Goal: Task Accomplishment & Management: Manage account settings

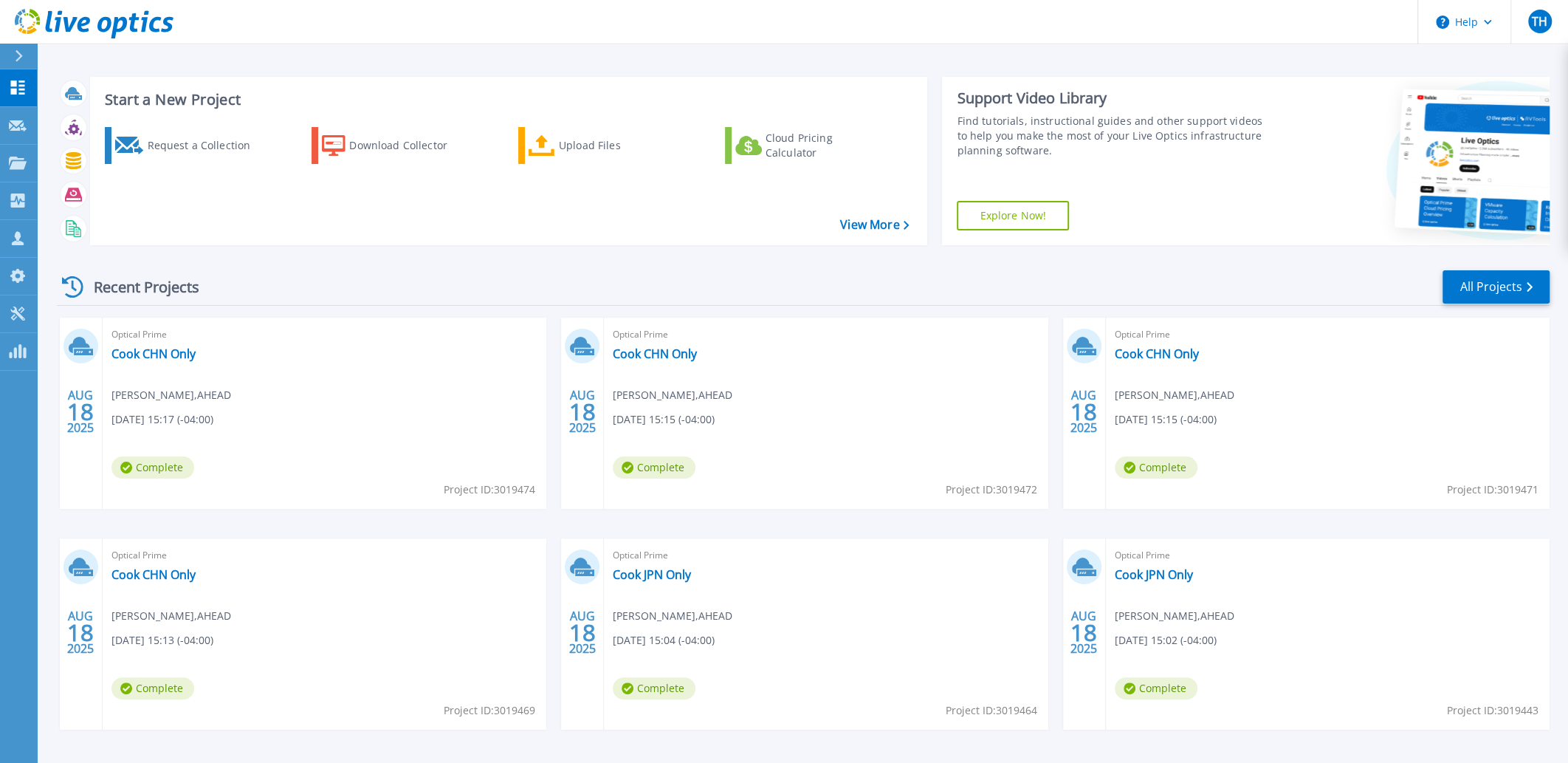
scroll to position [54, 0]
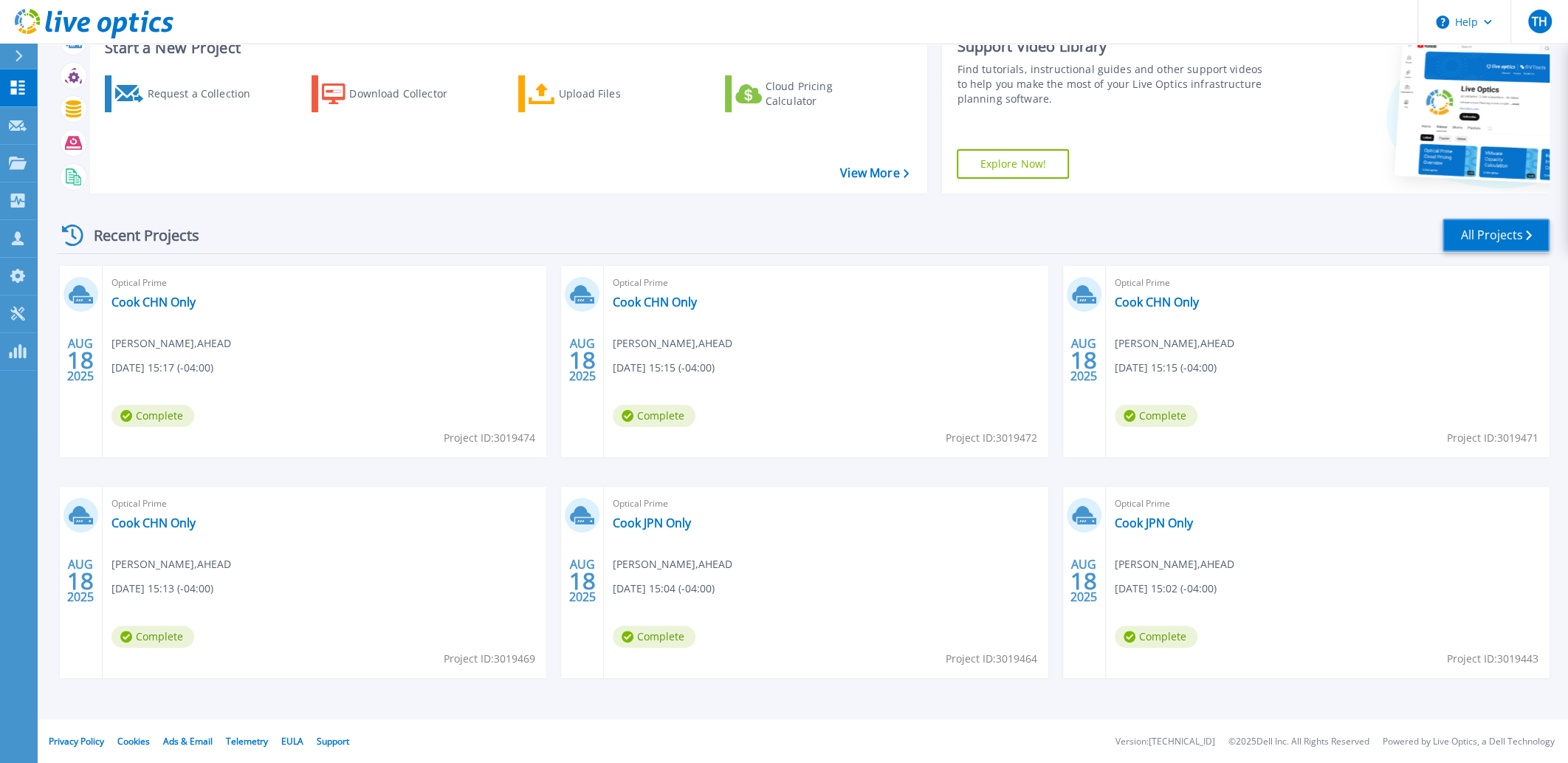
click at [1528, 237] on icon at bounding box center [1529, 235] width 6 height 10
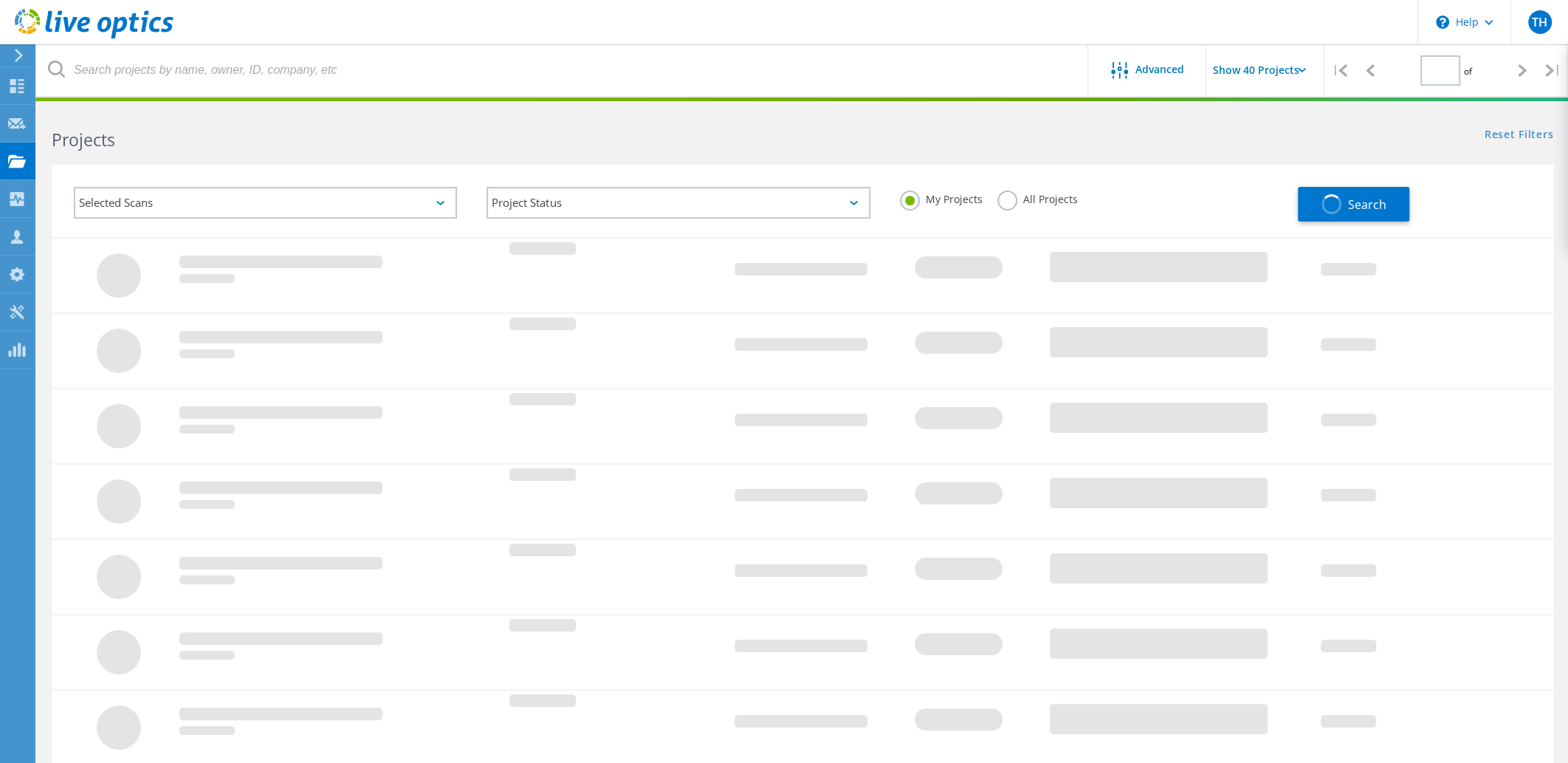
type input "1"
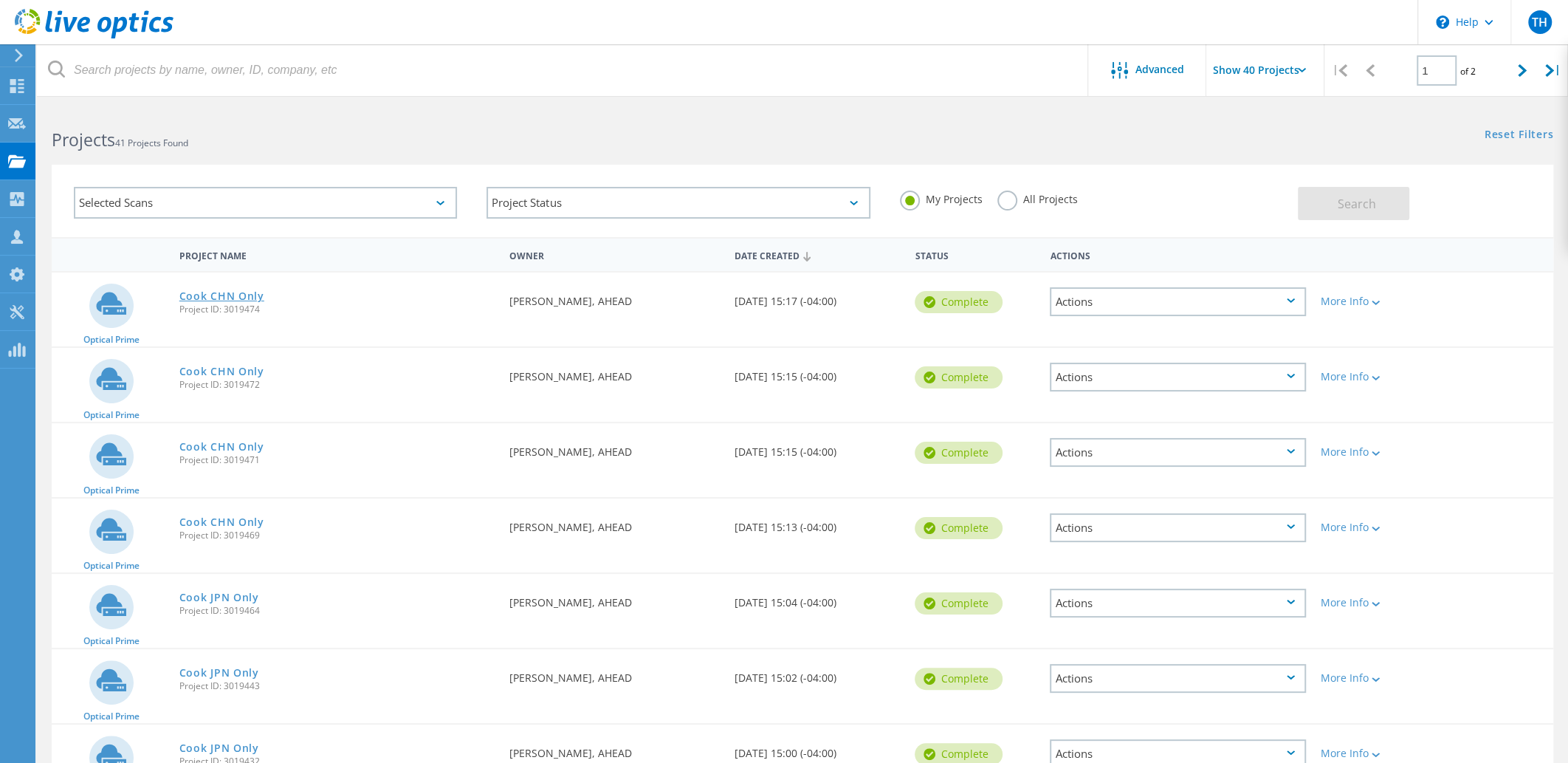
click at [218, 291] on link "Cook CHN Only" at bounding box center [222, 296] width 85 height 10
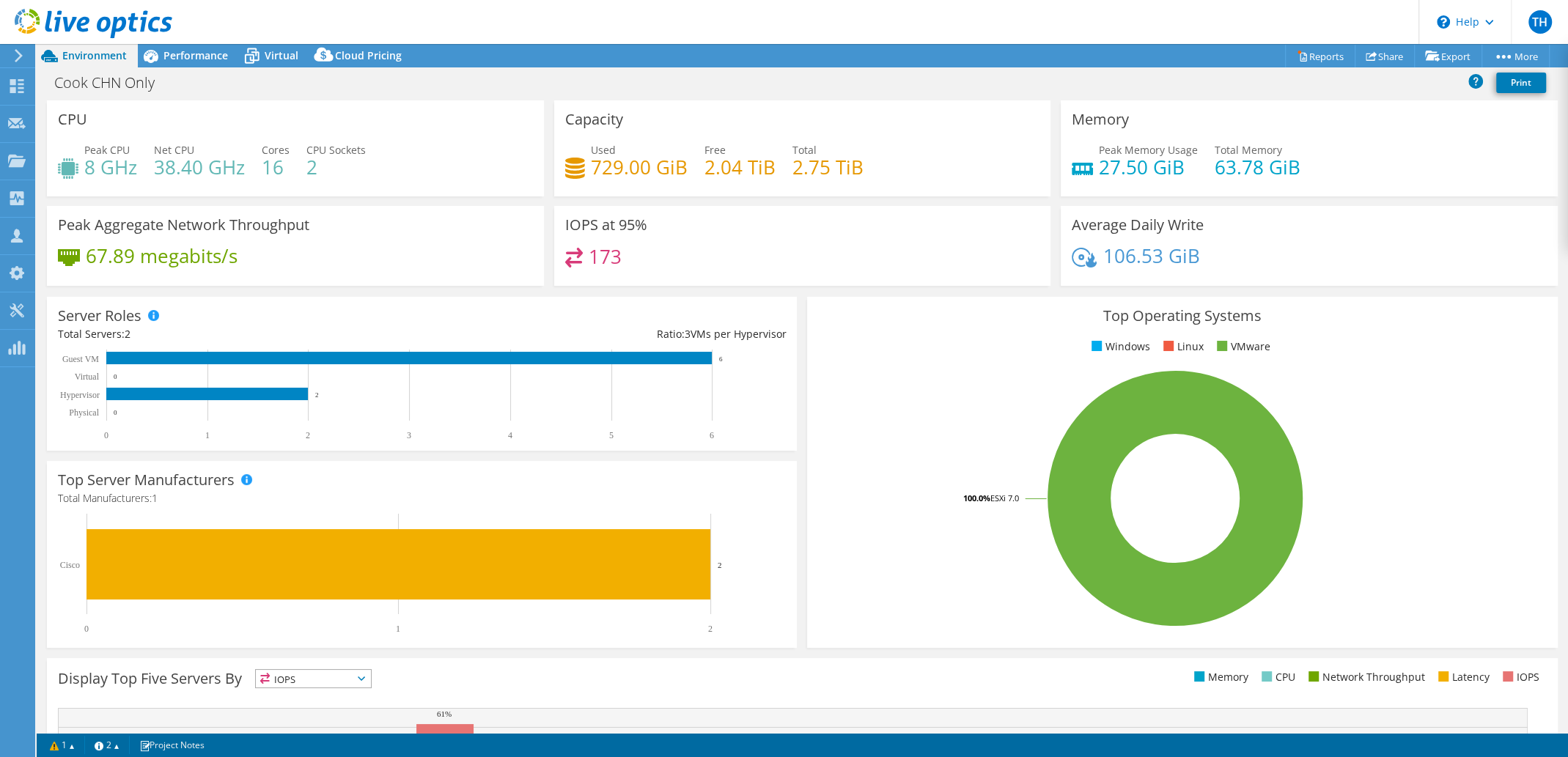
scroll to position [66, 0]
click at [185, 62] on div "Performance" at bounding box center [188, 56] width 101 height 24
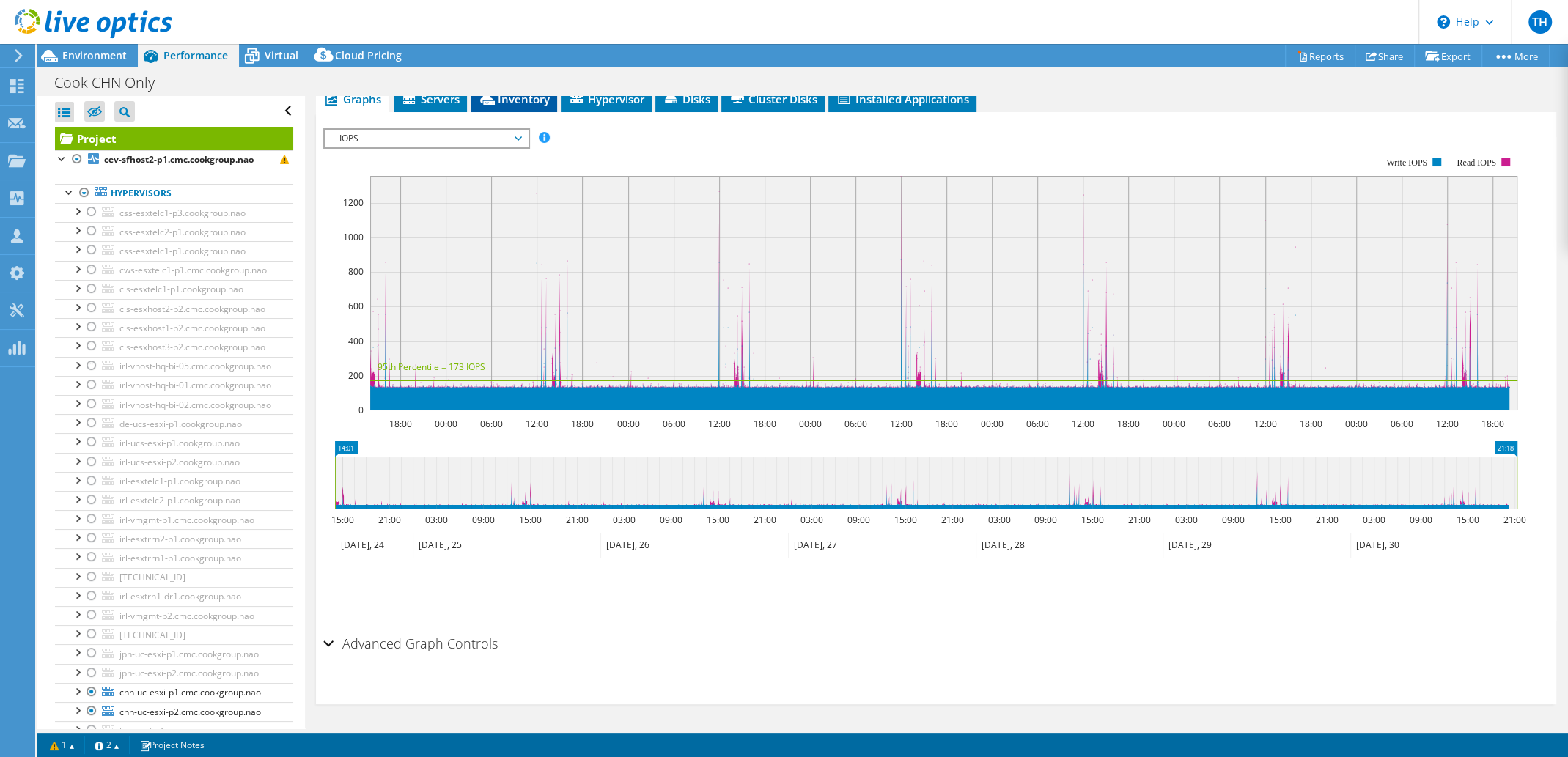
click at [500, 103] on span "Inventory" at bounding box center [513, 99] width 72 height 15
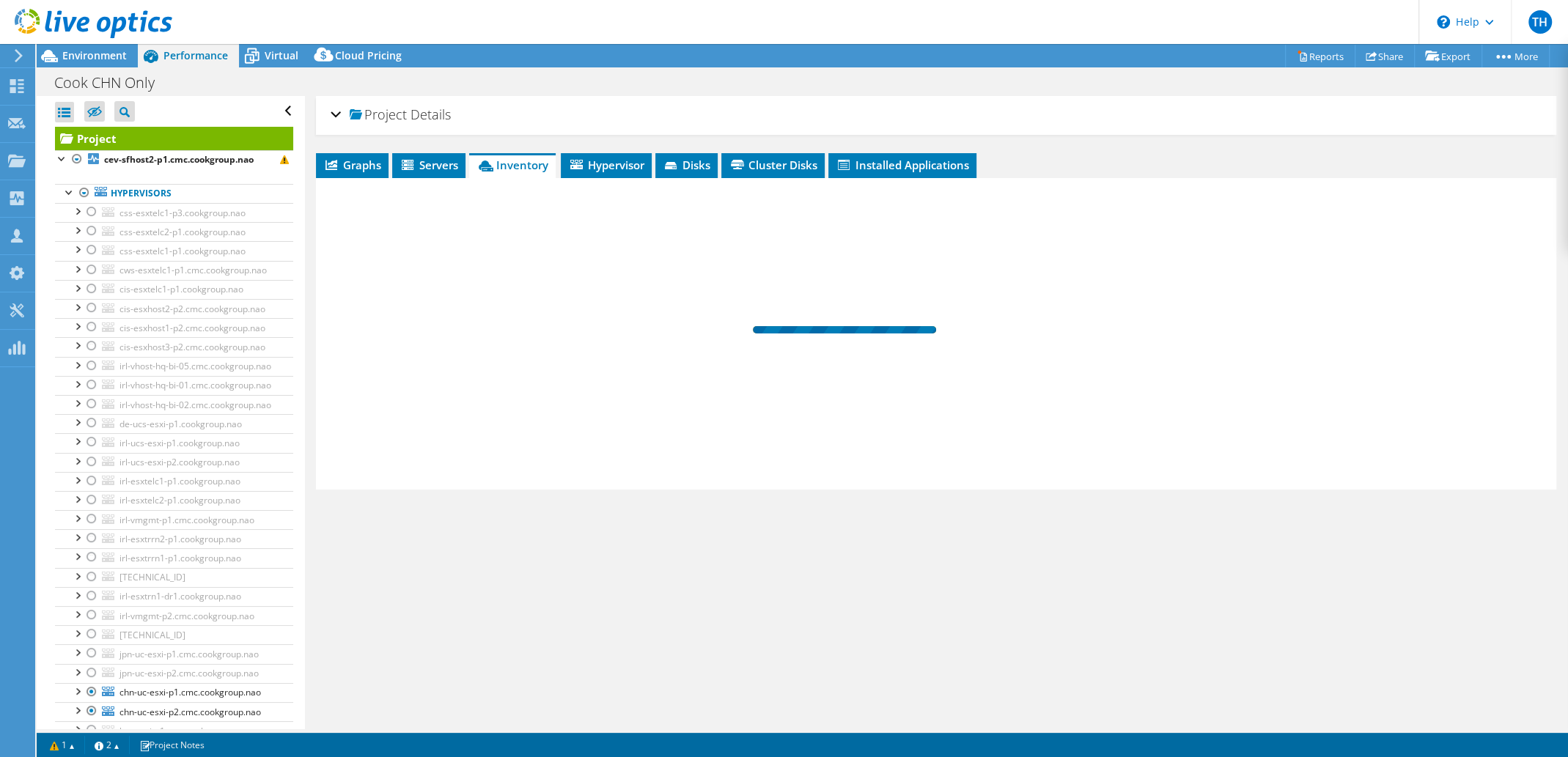
scroll to position [0, 0]
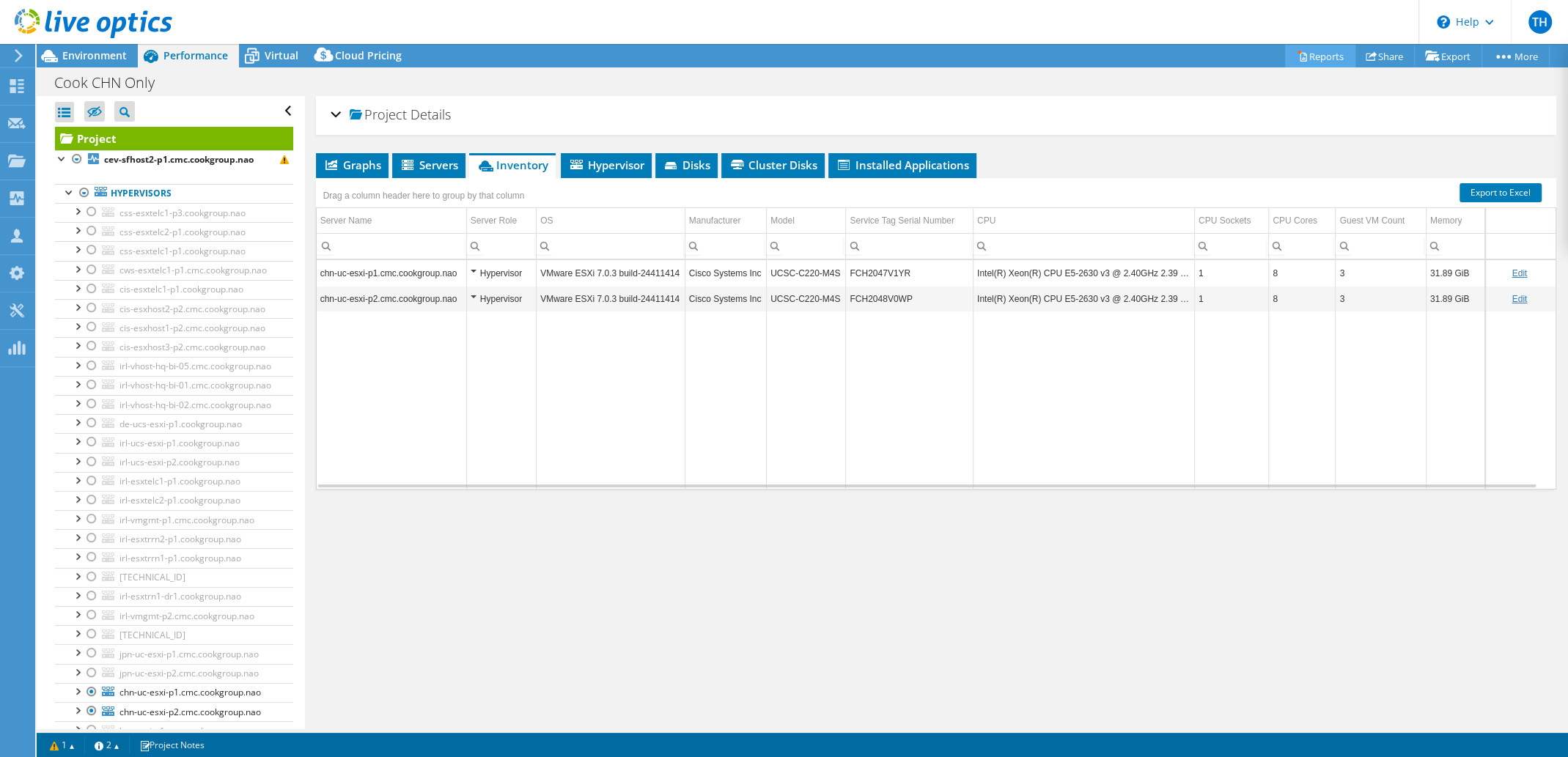
click at [1298, 55] on link "Reports" at bounding box center [1320, 56] width 70 height 23
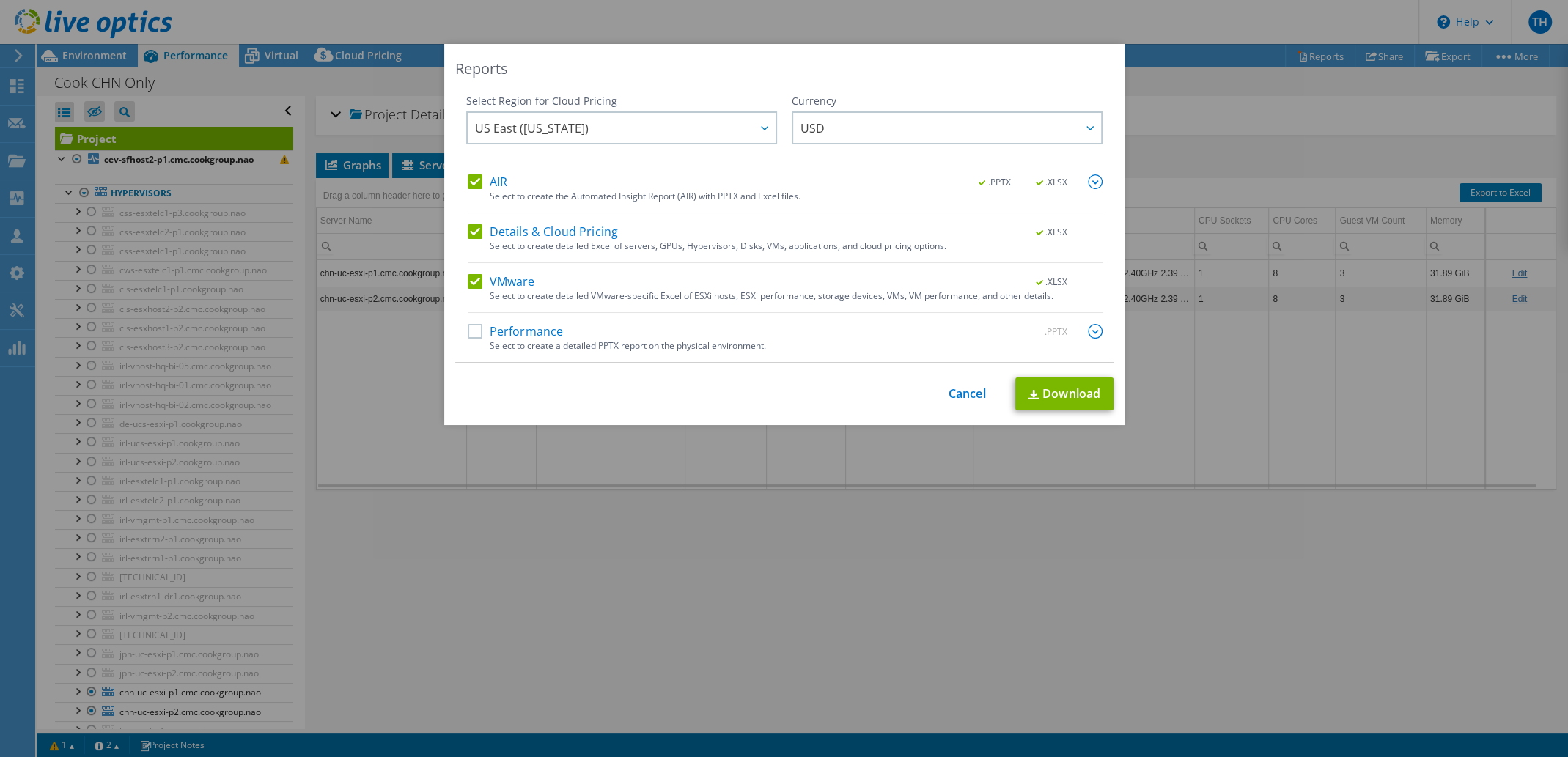
click at [510, 329] on label "Performance" at bounding box center [516, 331] width 96 height 15
click at [0, 0] on input "Performance" at bounding box center [0, 0] width 0 height 0
click at [1085, 394] on link "Download" at bounding box center [1064, 393] width 98 height 33
click at [1113, 1] on div "Reports Select Region for Cloud Pricing Asia Pacific ([GEOGRAPHIC_DATA]) [GEOGR…" at bounding box center [784, 378] width 1568 height 757
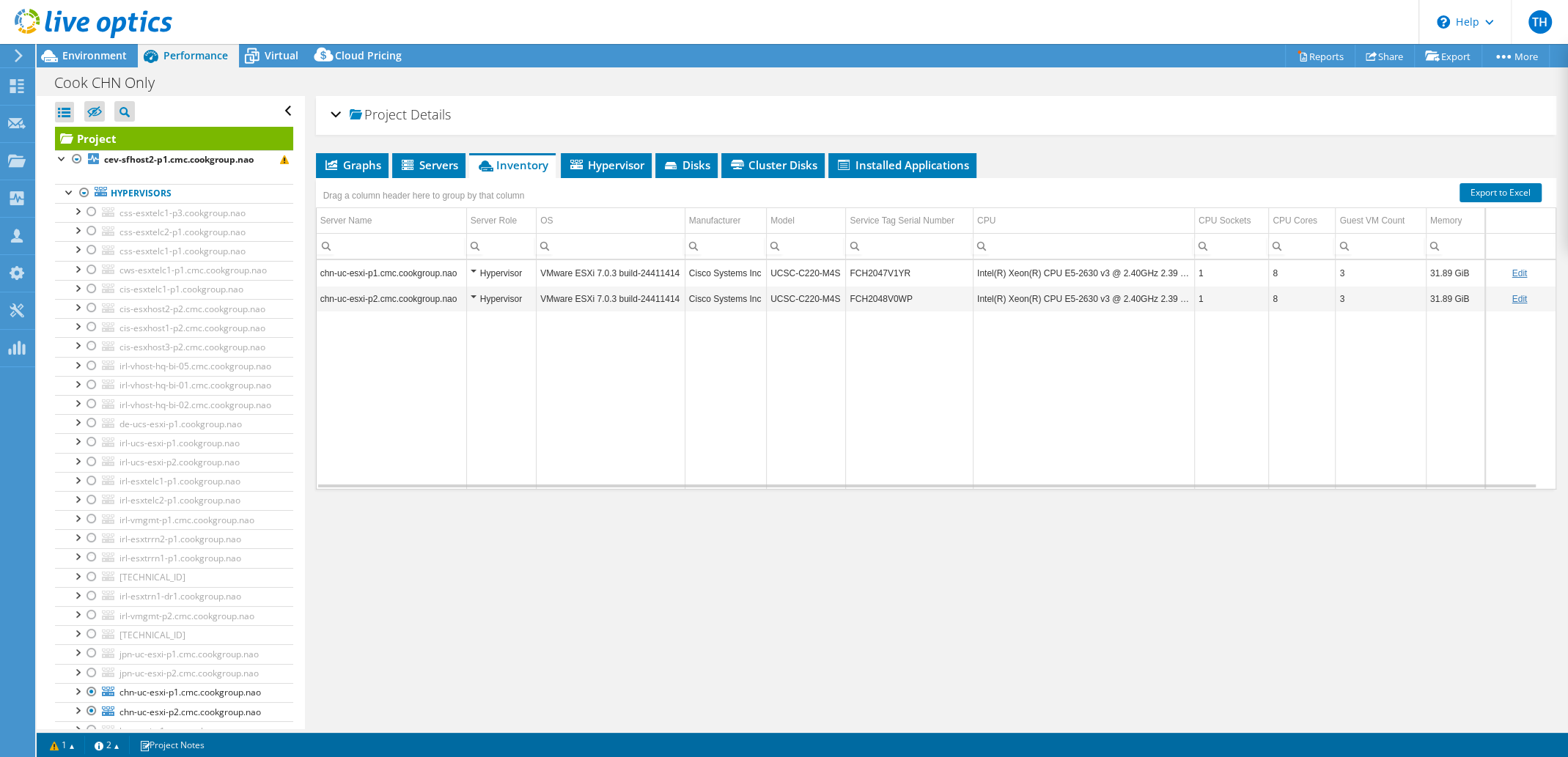
click at [89, 15] on icon at bounding box center [94, 24] width 158 height 30
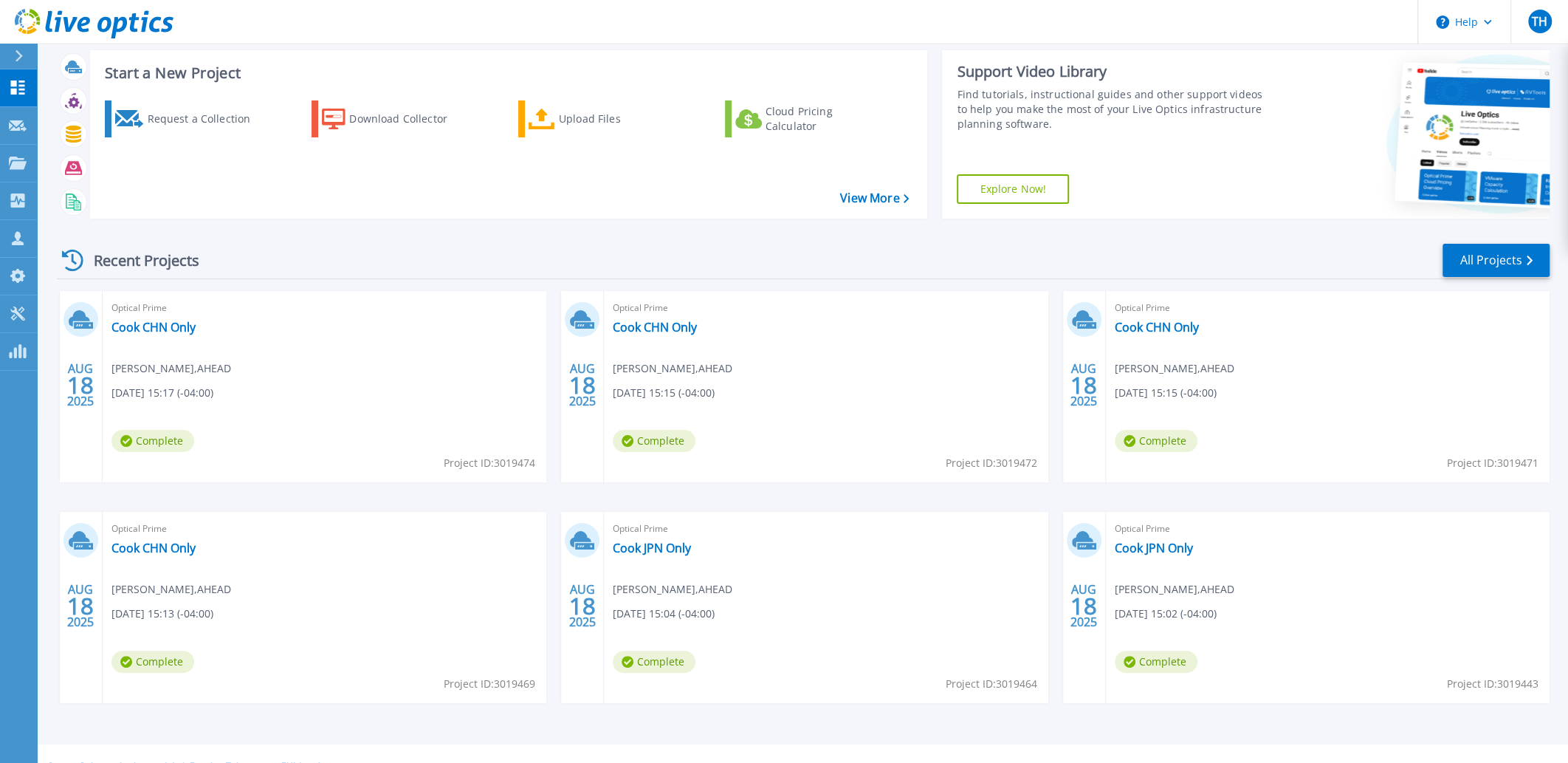
scroll to position [54, 0]
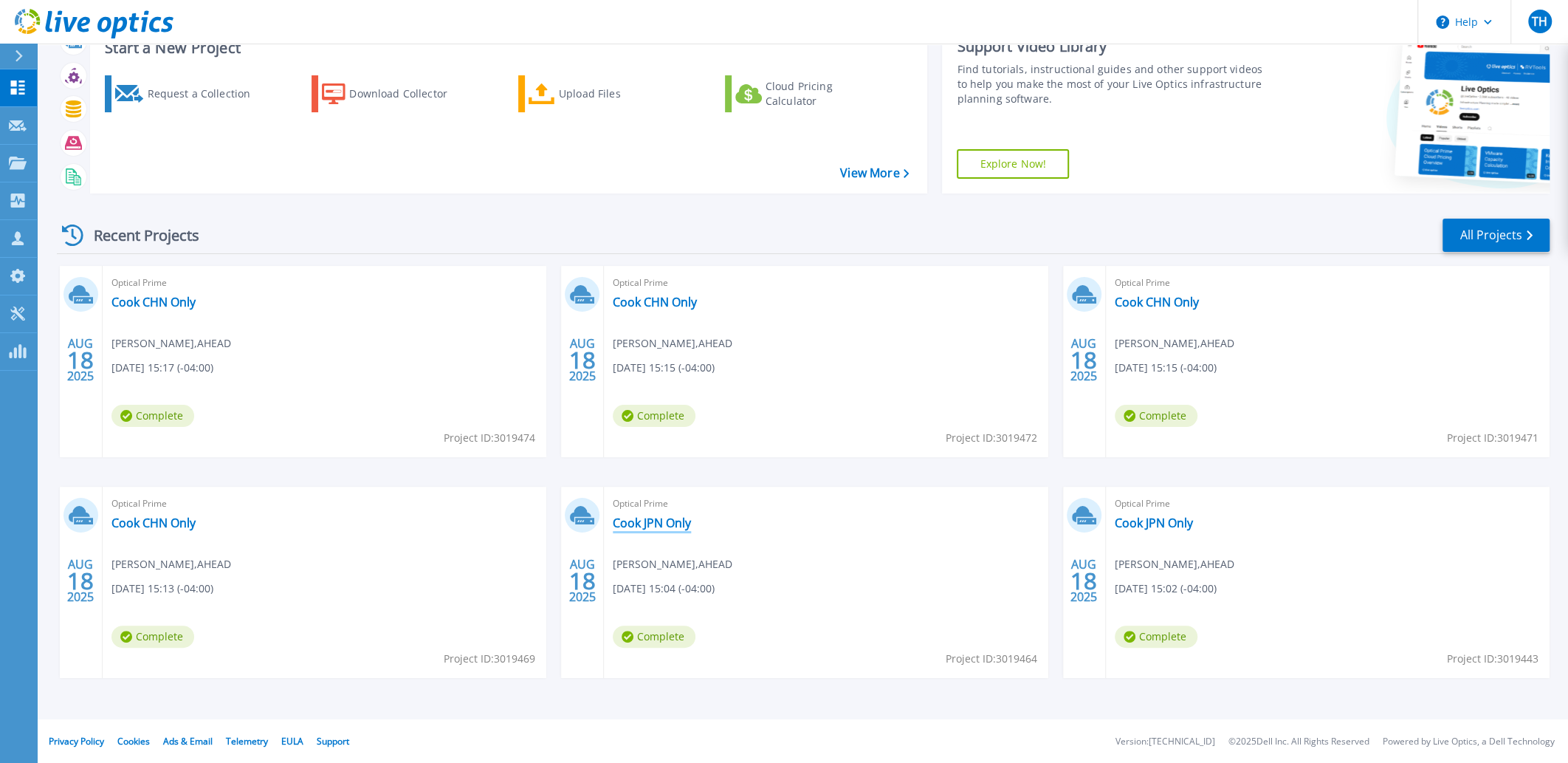
click at [656, 518] on link "Cook JPN Only" at bounding box center [651, 523] width 78 height 15
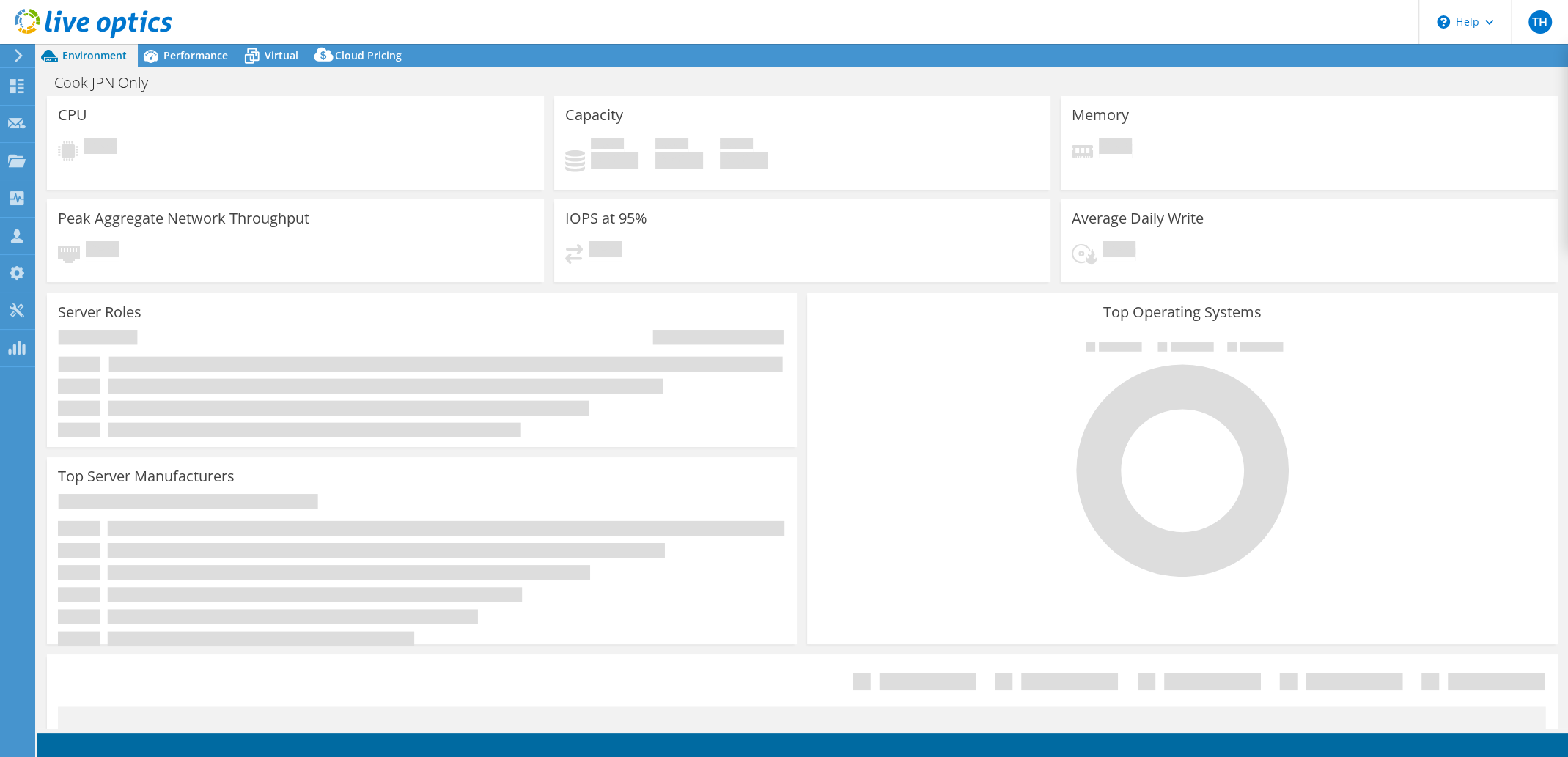
select select "USD"
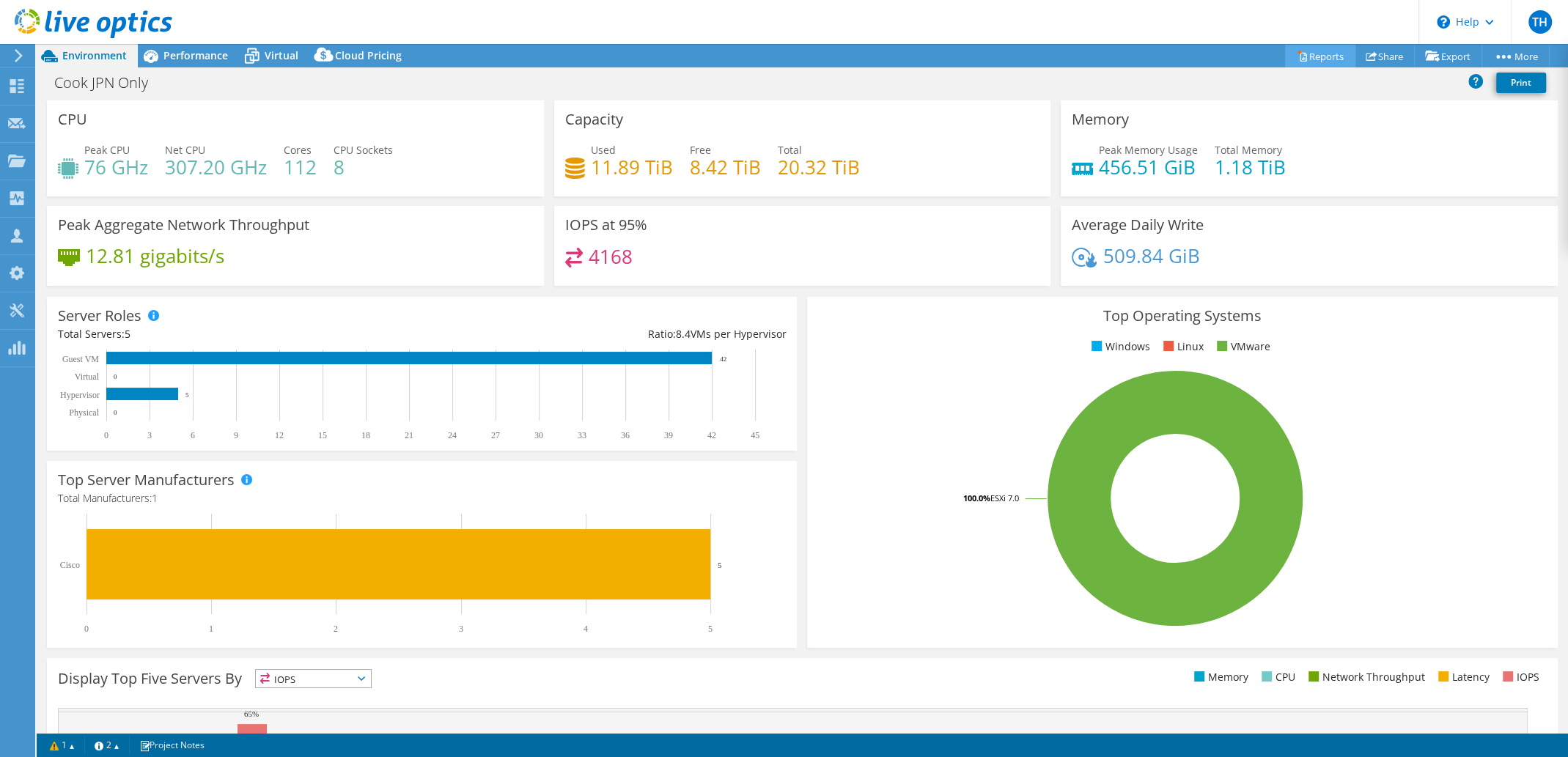
click at [1324, 57] on link "Reports" at bounding box center [1320, 56] width 70 height 23
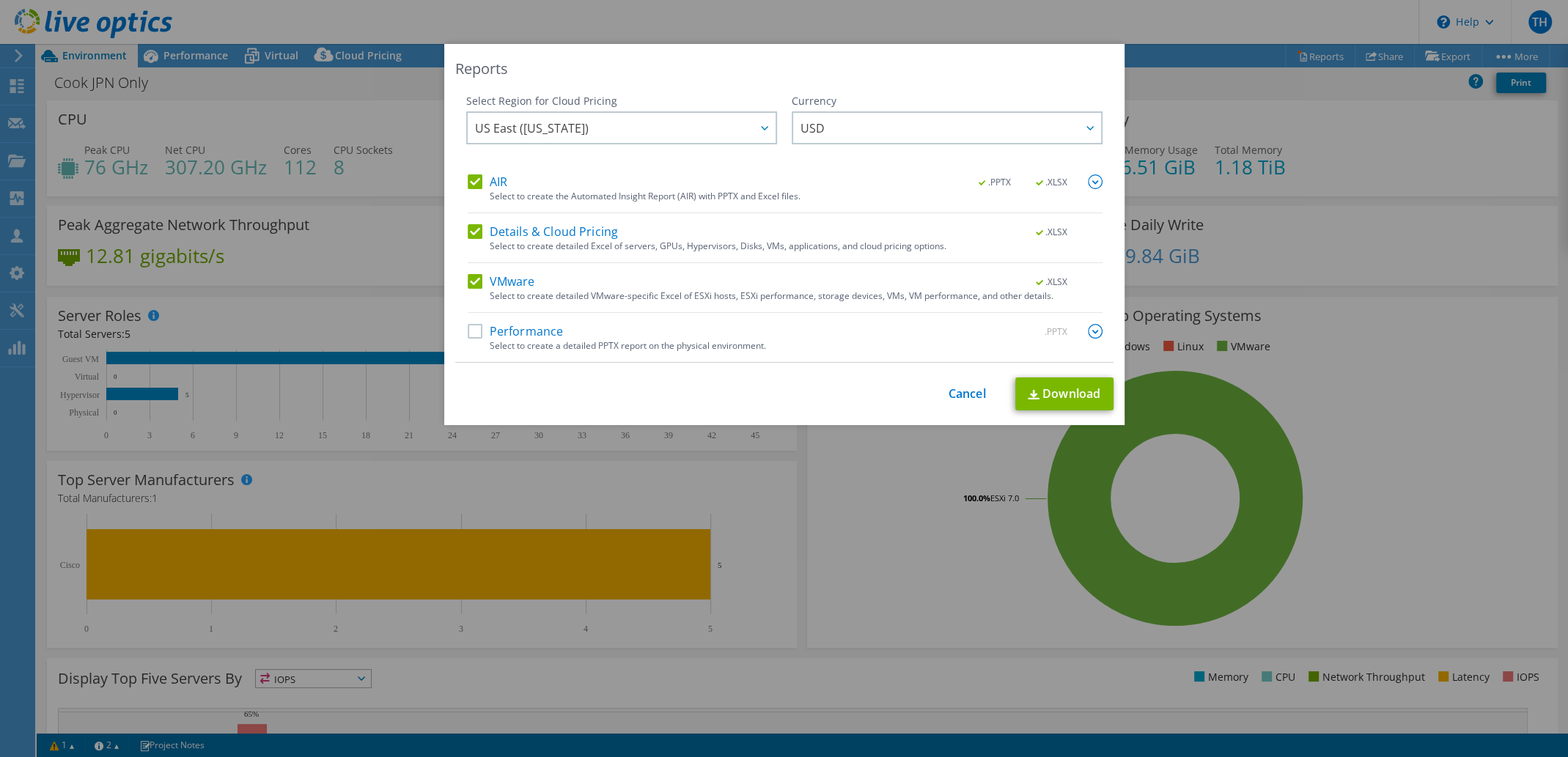
click at [518, 328] on label "Performance" at bounding box center [516, 331] width 96 height 15
click at [0, 0] on input "Performance" at bounding box center [0, 0] width 0 height 0
click at [1056, 386] on link "Download" at bounding box center [1064, 393] width 98 height 33
click at [161, 55] on div "Reports Select Region for Cloud Pricing Asia Pacific ([GEOGRAPHIC_DATA]) [GEOGR…" at bounding box center [784, 378] width 1568 height 669
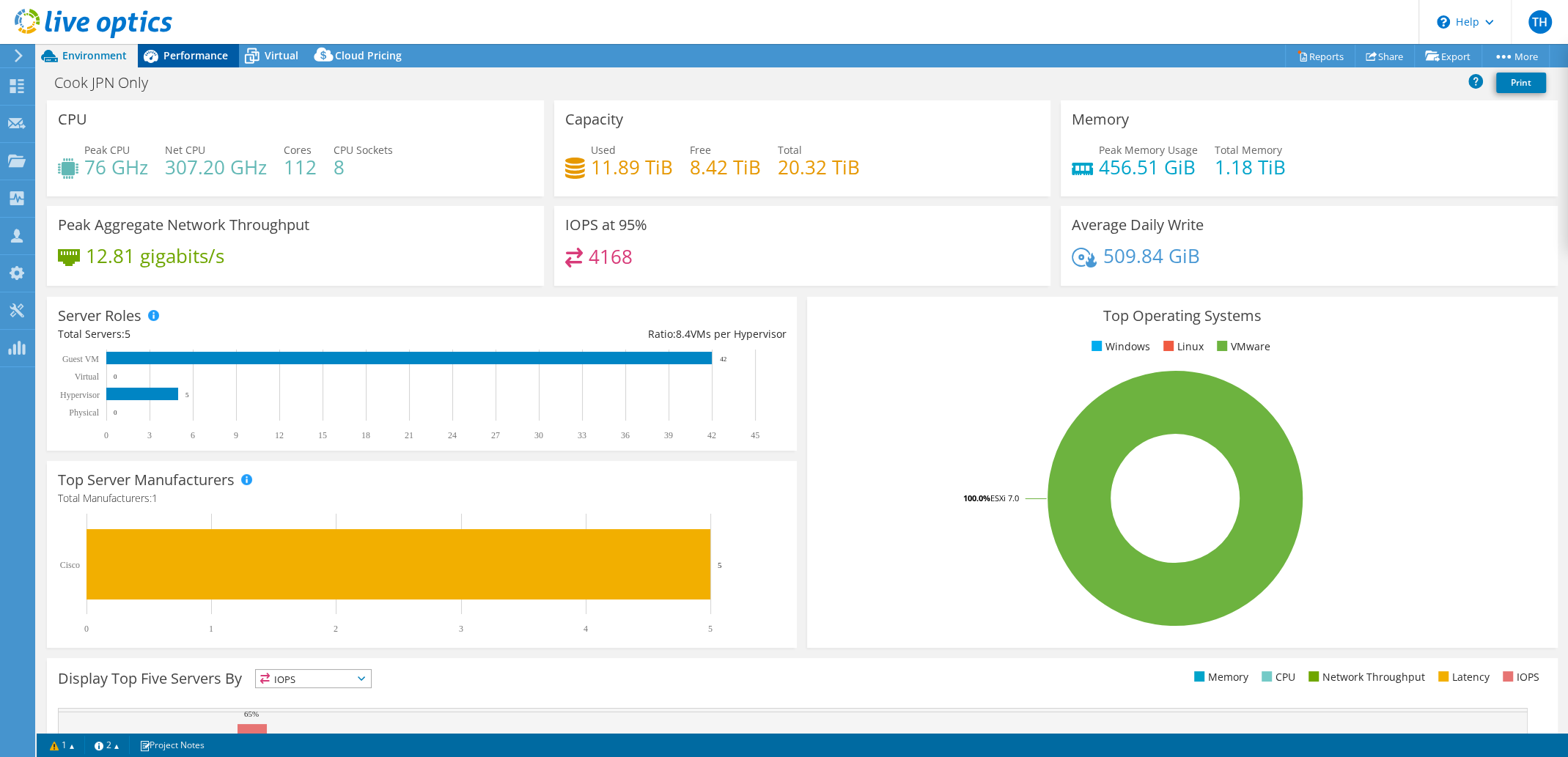
click at [184, 51] on span "Performance" at bounding box center [195, 55] width 64 height 14
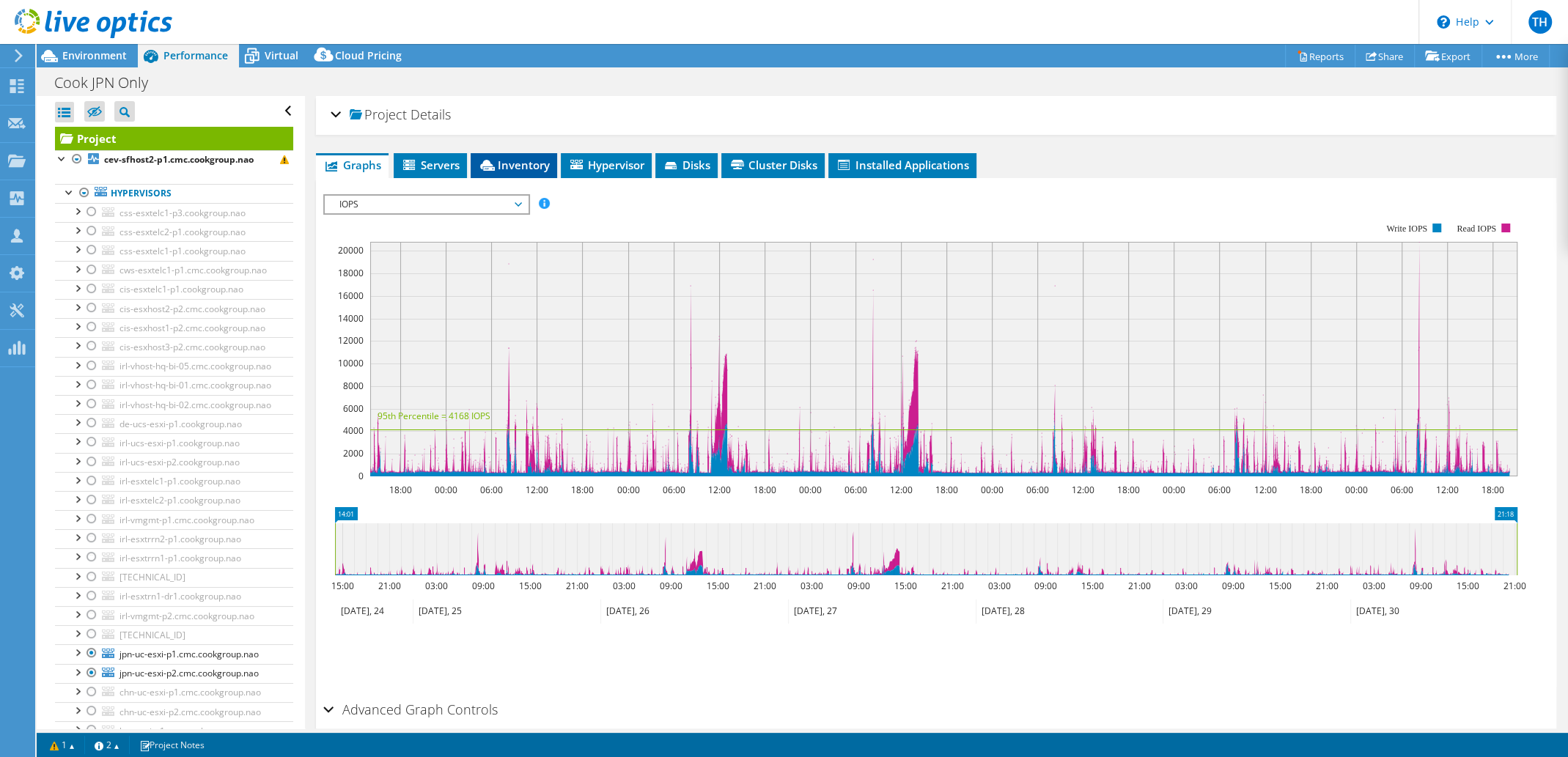
click at [515, 170] on li "Inventory" at bounding box center [514, 166] width 86 height 25
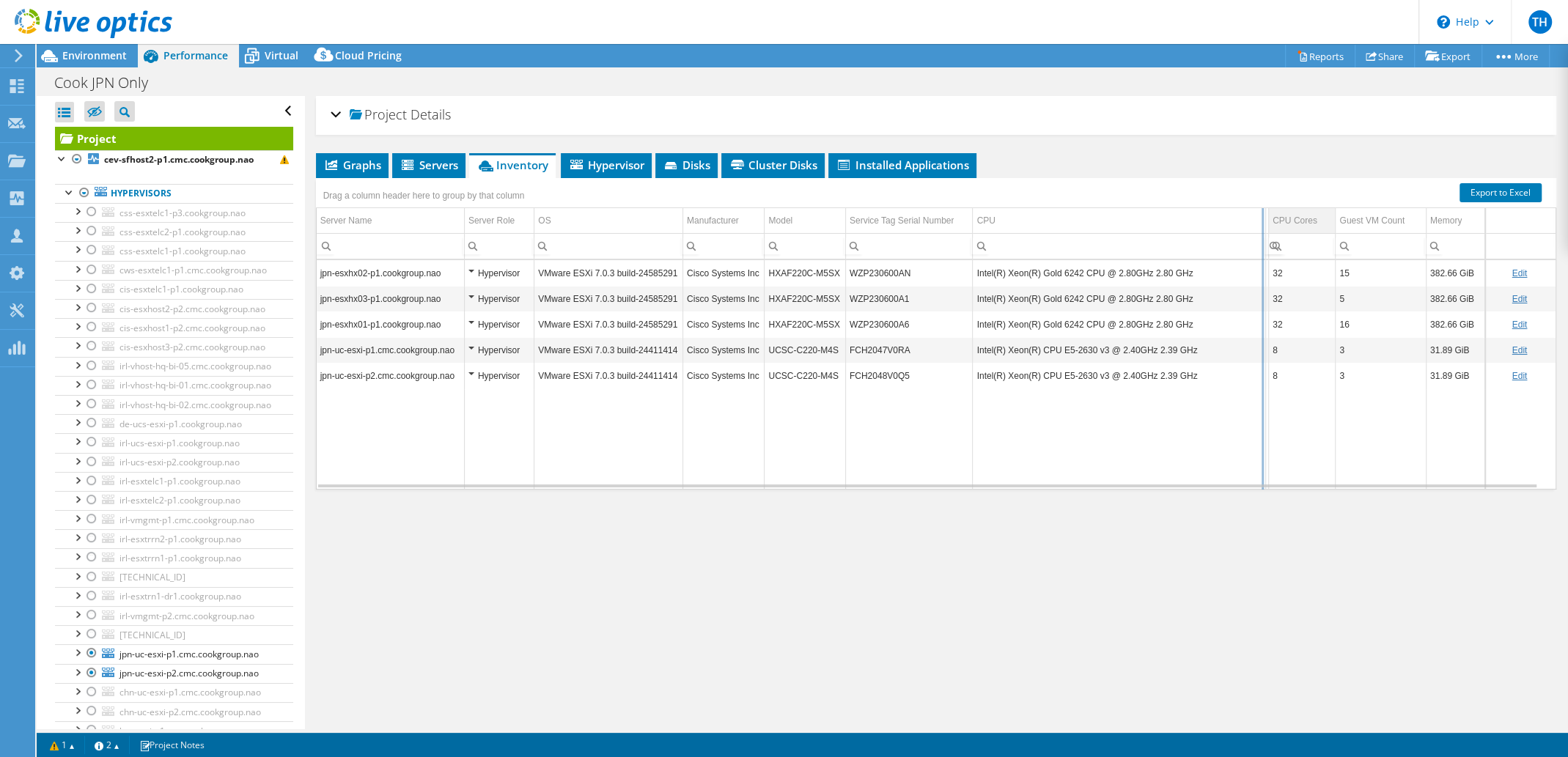
drag, startPoint x: 1192, startPoint y: 218, endPoint x: 1280, endPoint y: 212, distance: 88.2
click at [1280, 212] on div "Drag a column header here to group by that column Server Name Server Role OS Ma…" at bounding box center [936, 333] width 1240 height 311
drag, startPoint x: 1262, startPoint y: 215, endPoint x: 1162, endPoint y: 218, distance: 100.0
click at [1162, 218] on div "Drag a column header here to group by that column Server Name Server Role OS Ma…" at bounding box center [936, 333] width 1240 height 311
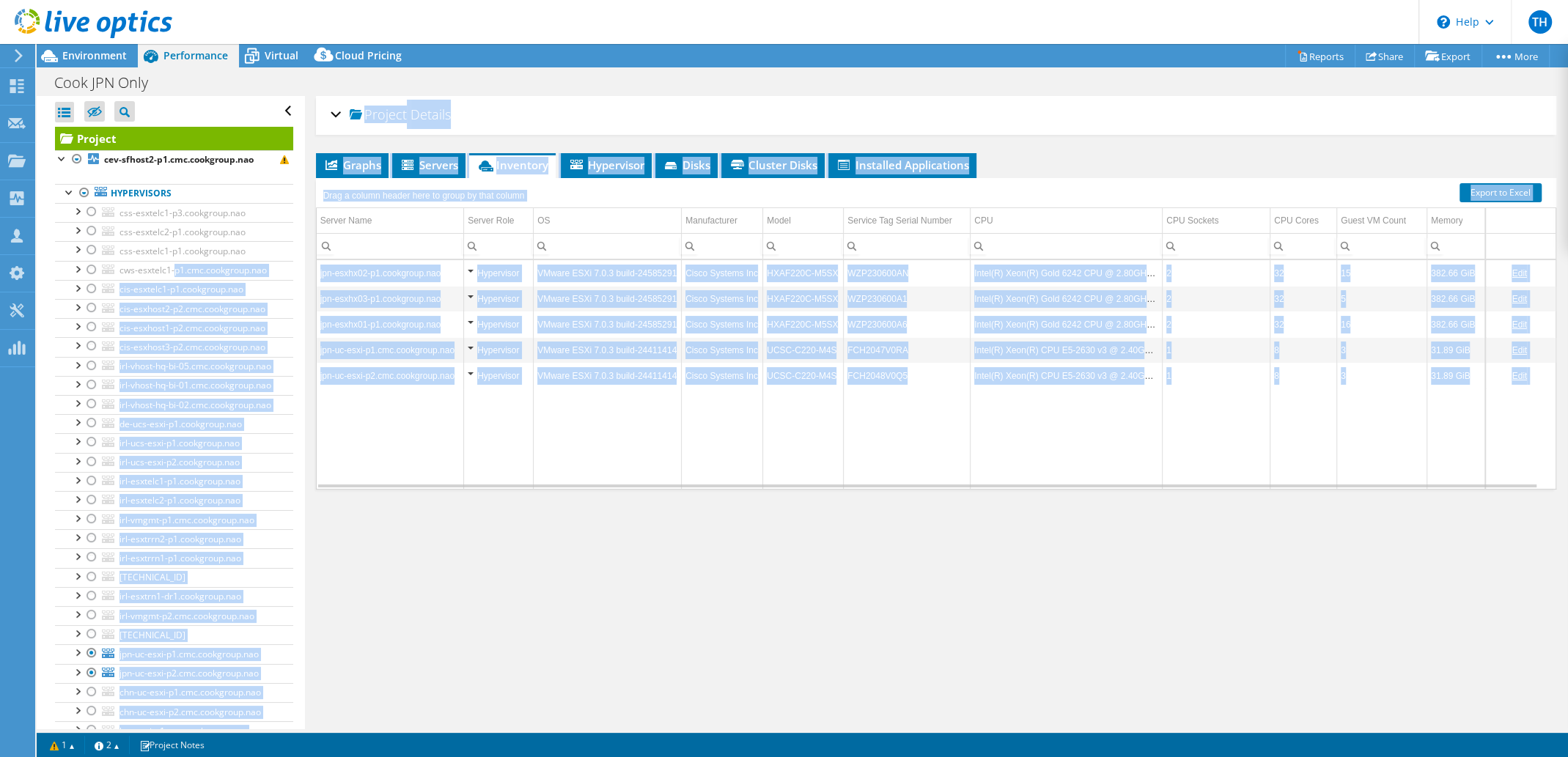
drag, startPoint x: 1531, startPoint y: 374, endPoint x: 303, endPoint y: 270, distance: 1232.4
click at [303, 270] on div "Open All Close All Hide Excluded Nodes Project Tree Filter" at bounding box center [802, 412] width 1532 height 632
drag, startPoint x: 463, startPoint y: 431, endPoint x: 439, endPoint y: 419, distance: 26.8
click at [464, 430] on td "Data grid" at bounding box center [499, 438] width 69 height 100
drag, startPoint x: 438, startPoint y: 402, endPoint x: 452, endPoint y: 376, distance: 29.5
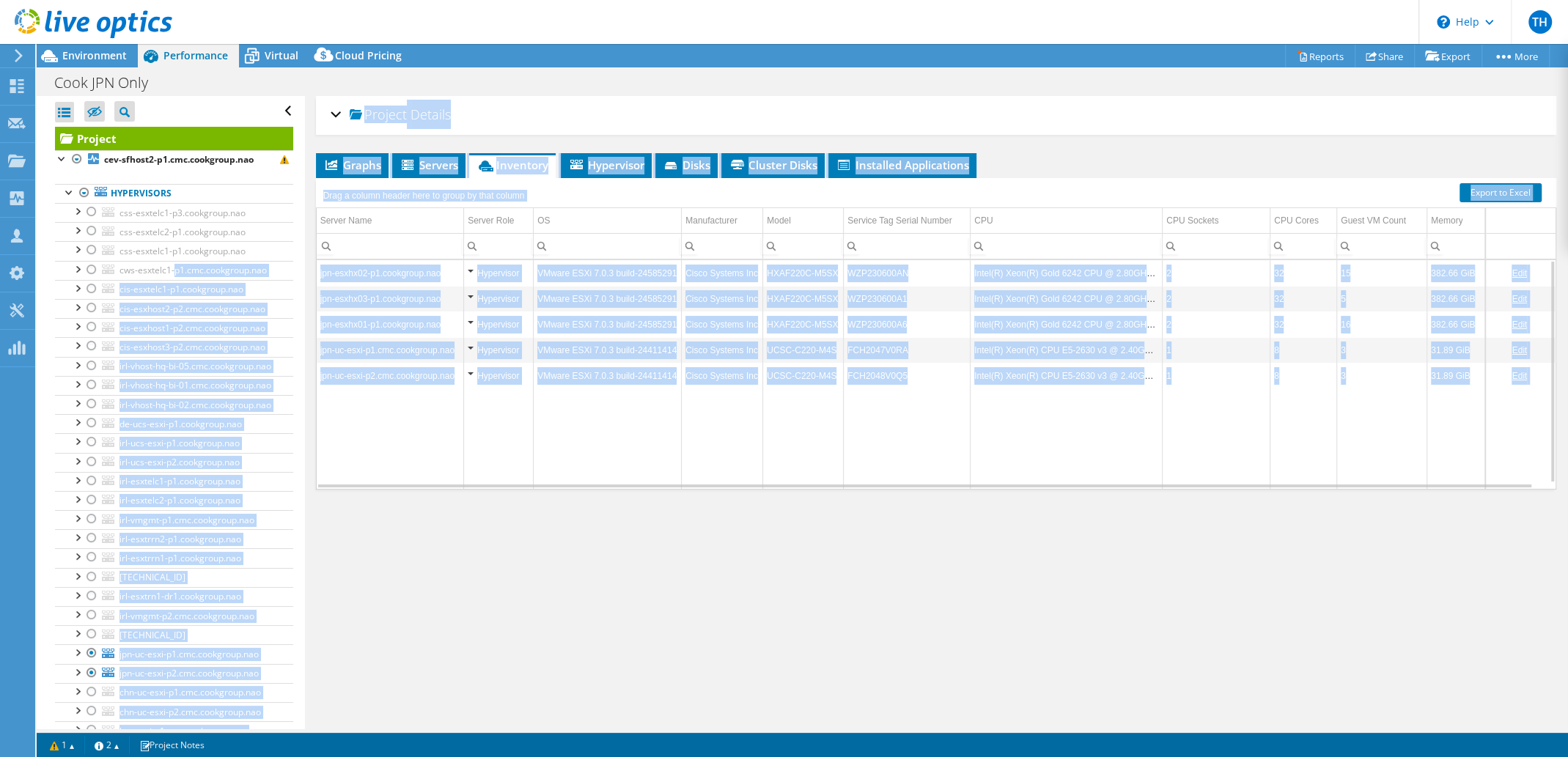
click at [438, 401] on td "Data grid" at bounding box center [391, 438] width 148 height 100
click at [844, 468] on td "Data grid" at bounding box center [907, 438] width 127 height 100
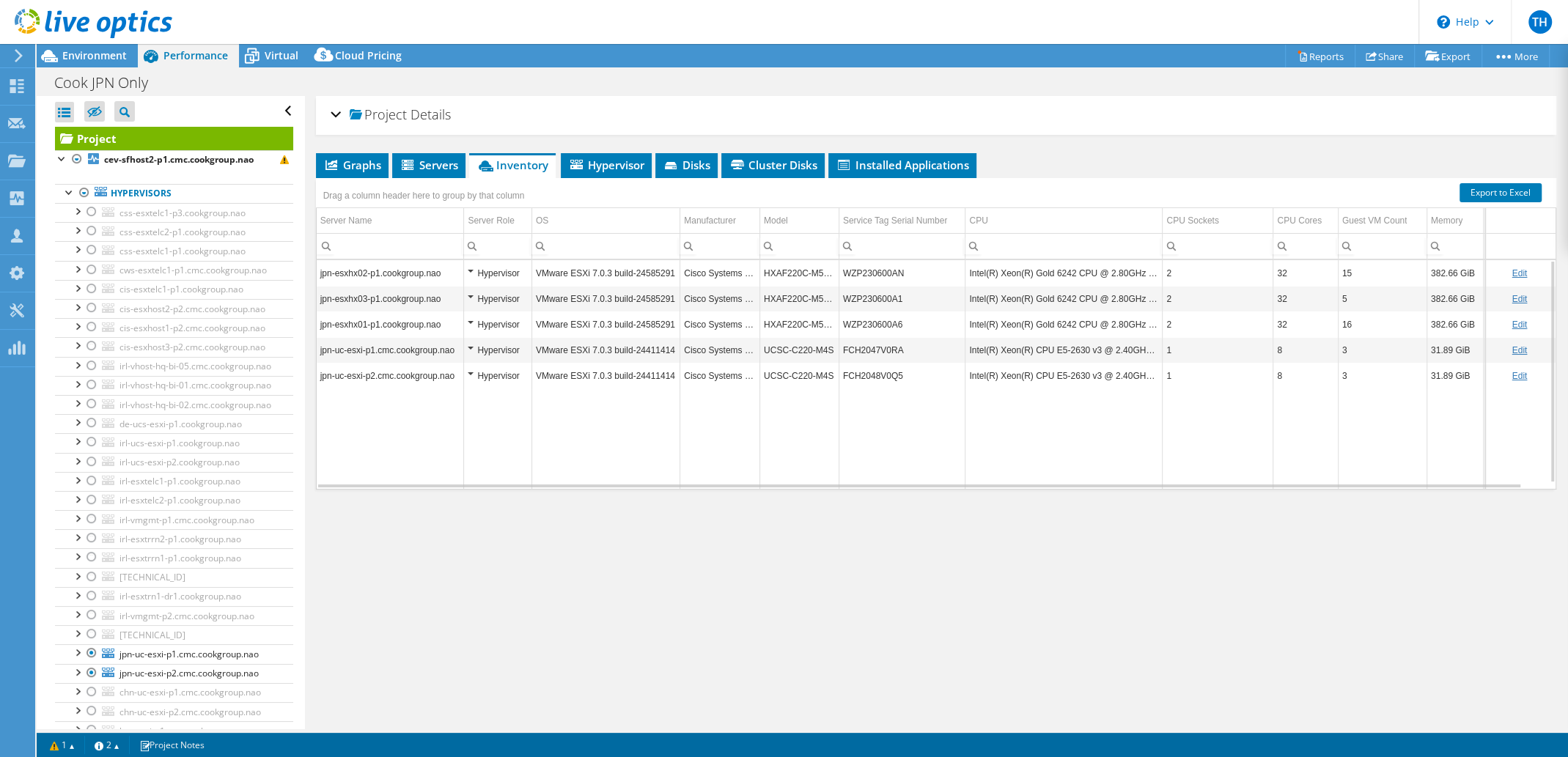
click at [87, 9] on icon at bounding box center [94, 24] width 158 height 30
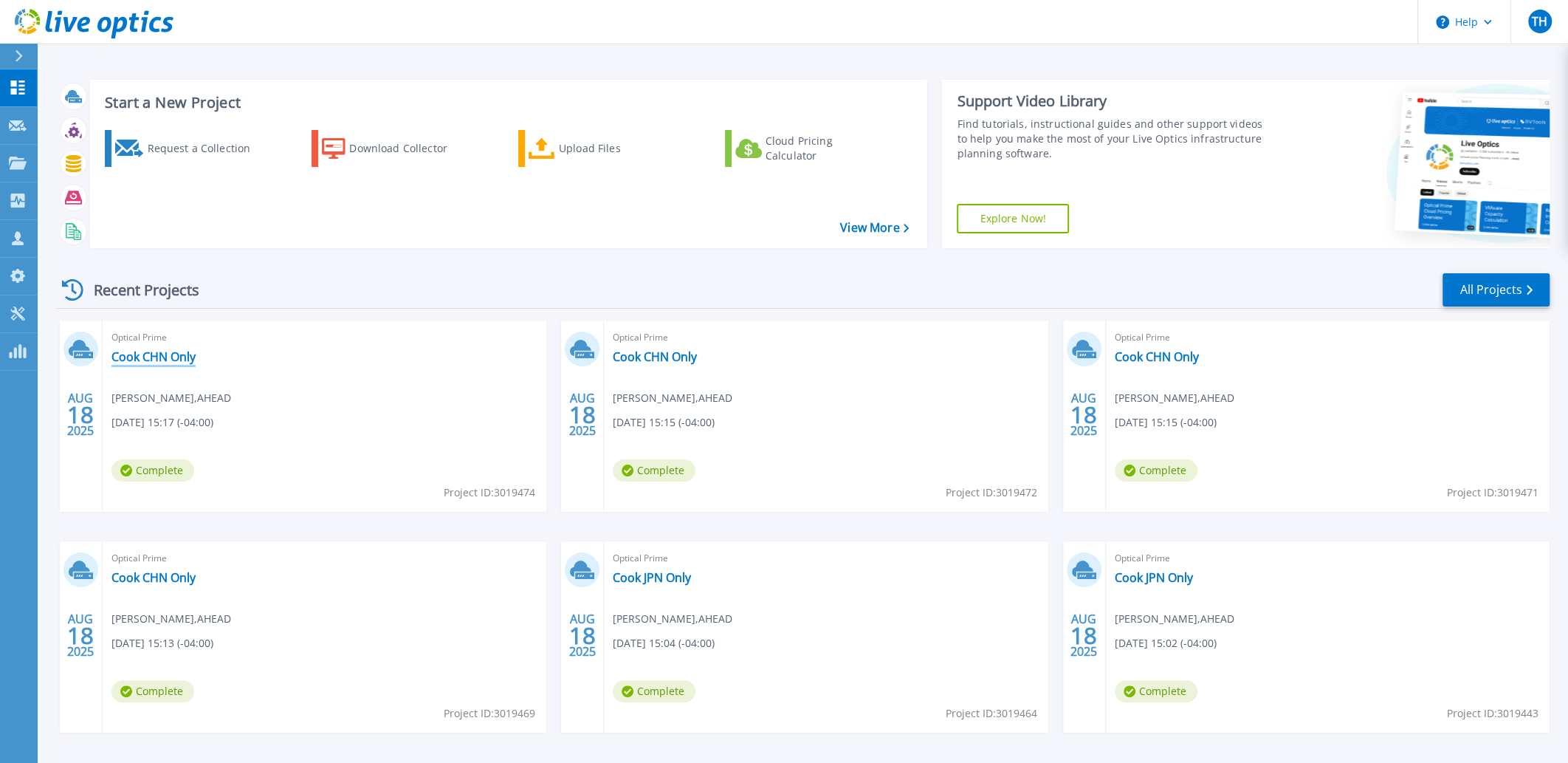
click at [156, 355] on link "Cook CHN Only" at bounding box center [153, 357] width 84 height 15
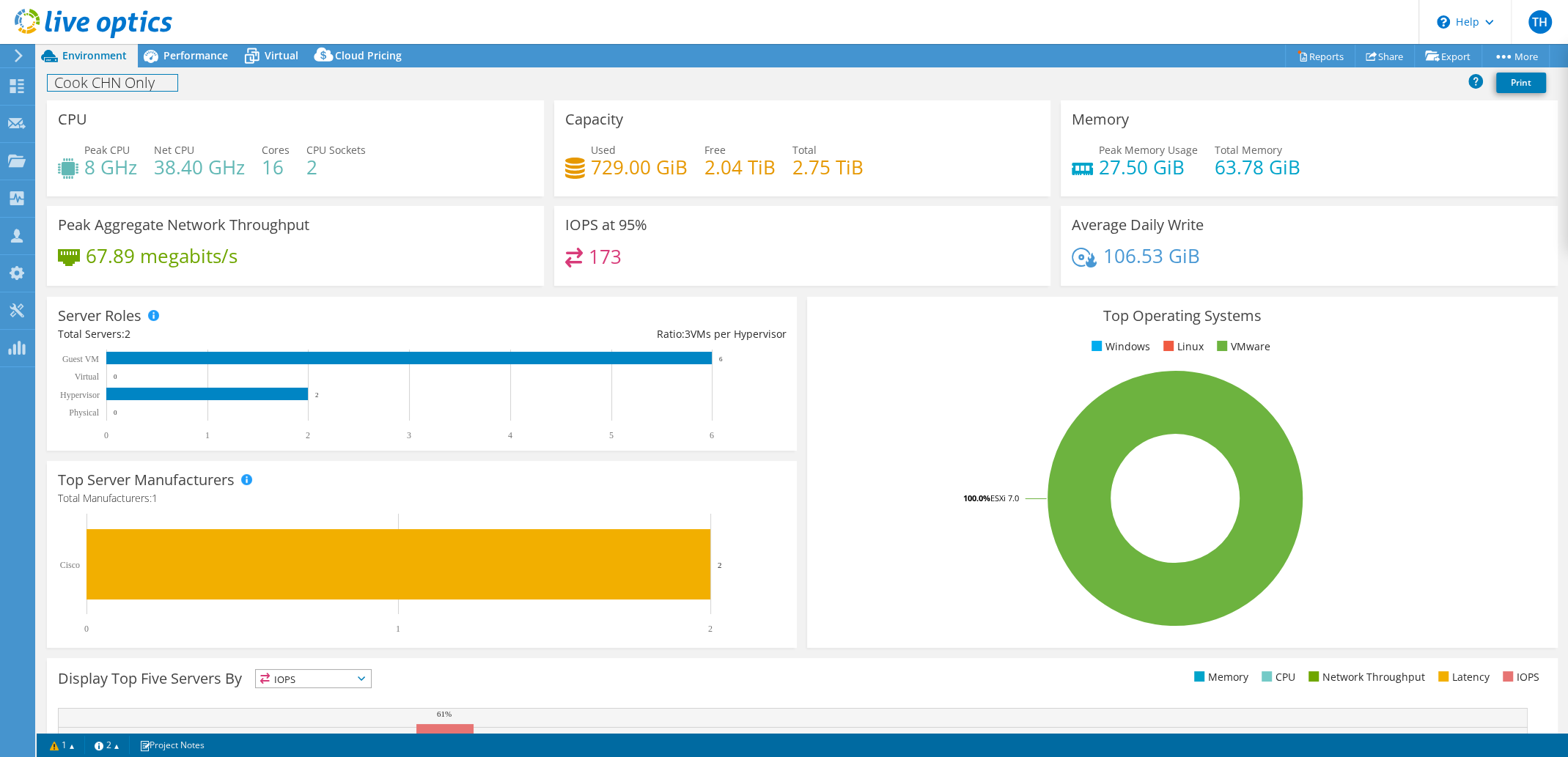
click at [185, 71] on div "Cook CHN Only Print" at bounding box center [802, 82] width 1532 height 27
click at [194, 61] on span "Performance" at bounding box center [195, 55] width 64 height 14
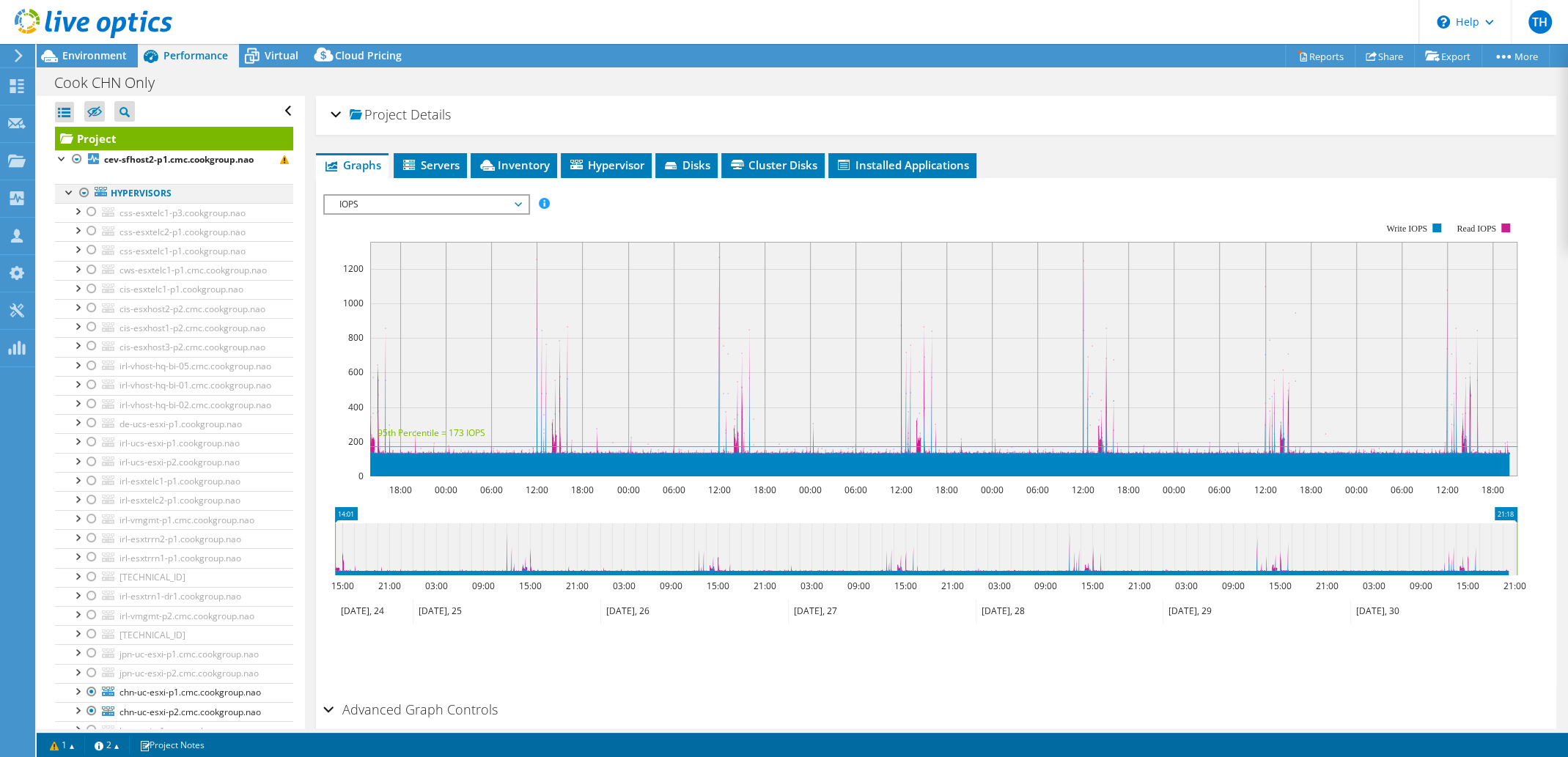
click at [84, 197] on div at bounding box center [84, 193] width 15 height 18
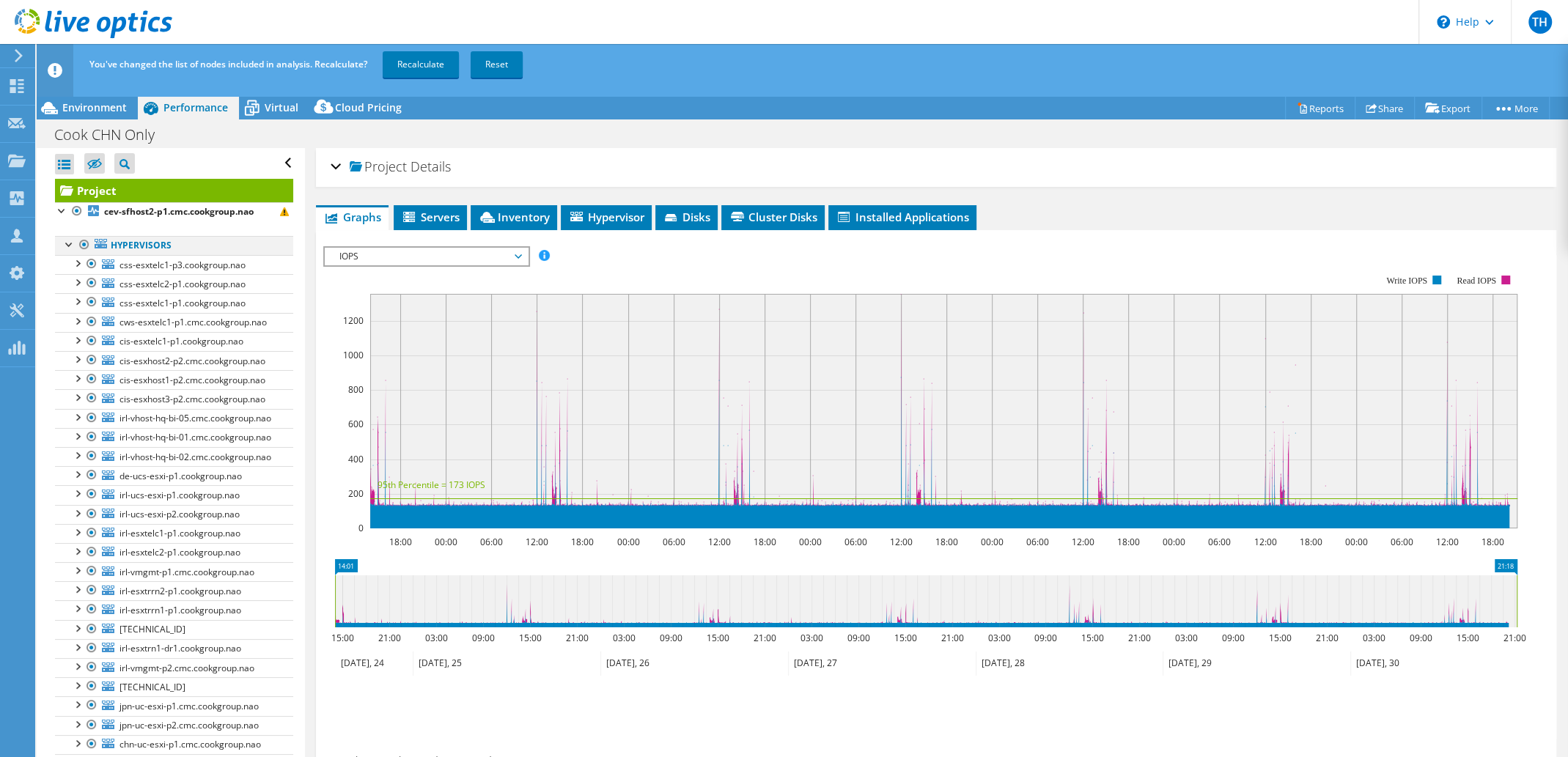
click at [85, 245] on div at bounding box center [84, 245] width 15 height 18
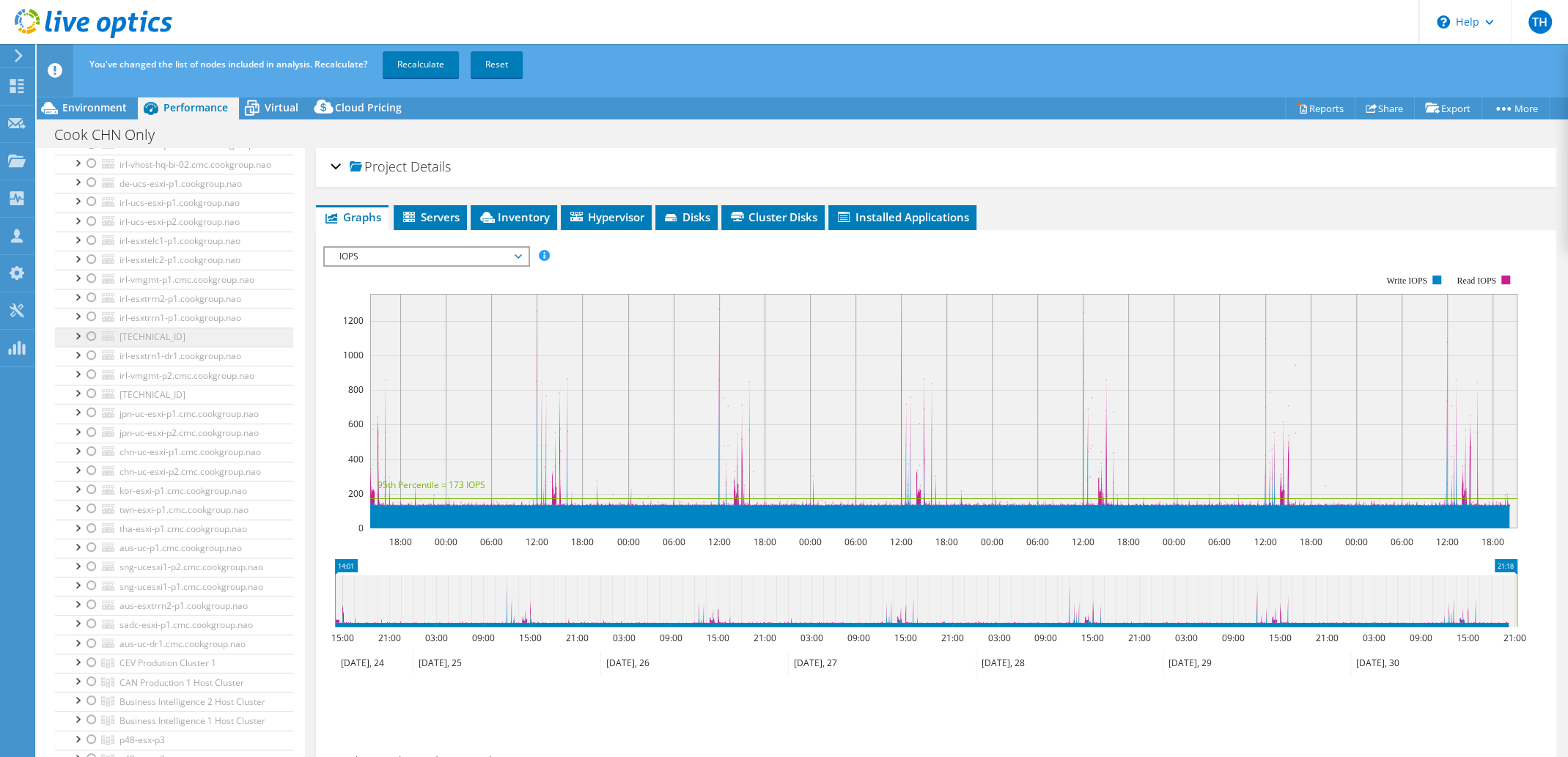
scroll to position [367, 0]
drag, startPoint x: 87, startPoint y: 500, endPoint x: 139, endPoint y: 527, distance: 58.6
click at [87, 424] on div at bounding box center [92, 415] width 15 height 18
click at [407, 63] on link "Recalculate" at bounding box center [420, 65] width 76 height 27
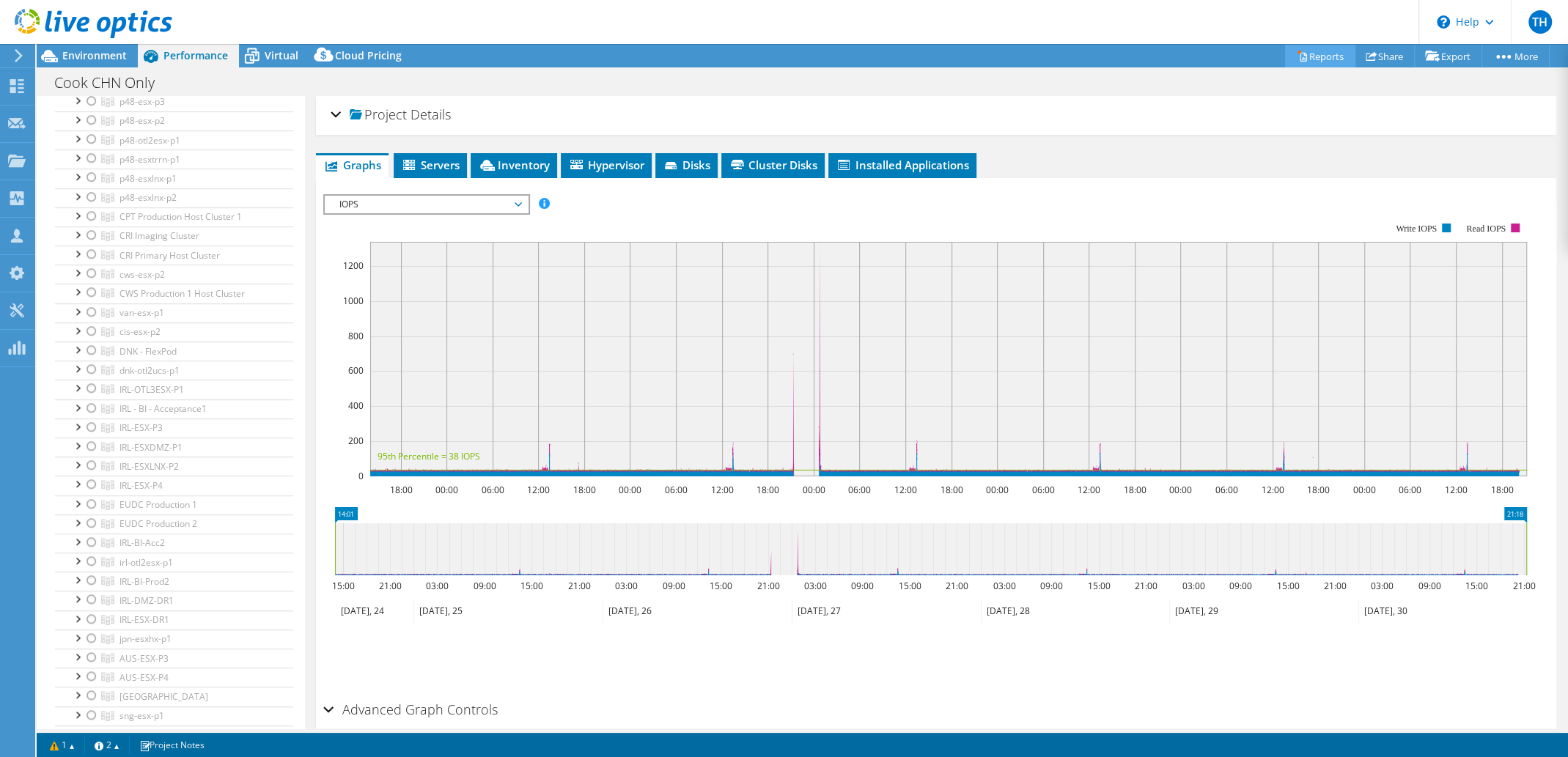
click at [1309, 62] on link "Reports" at bounding box center [1320, 56] width 70 height 23
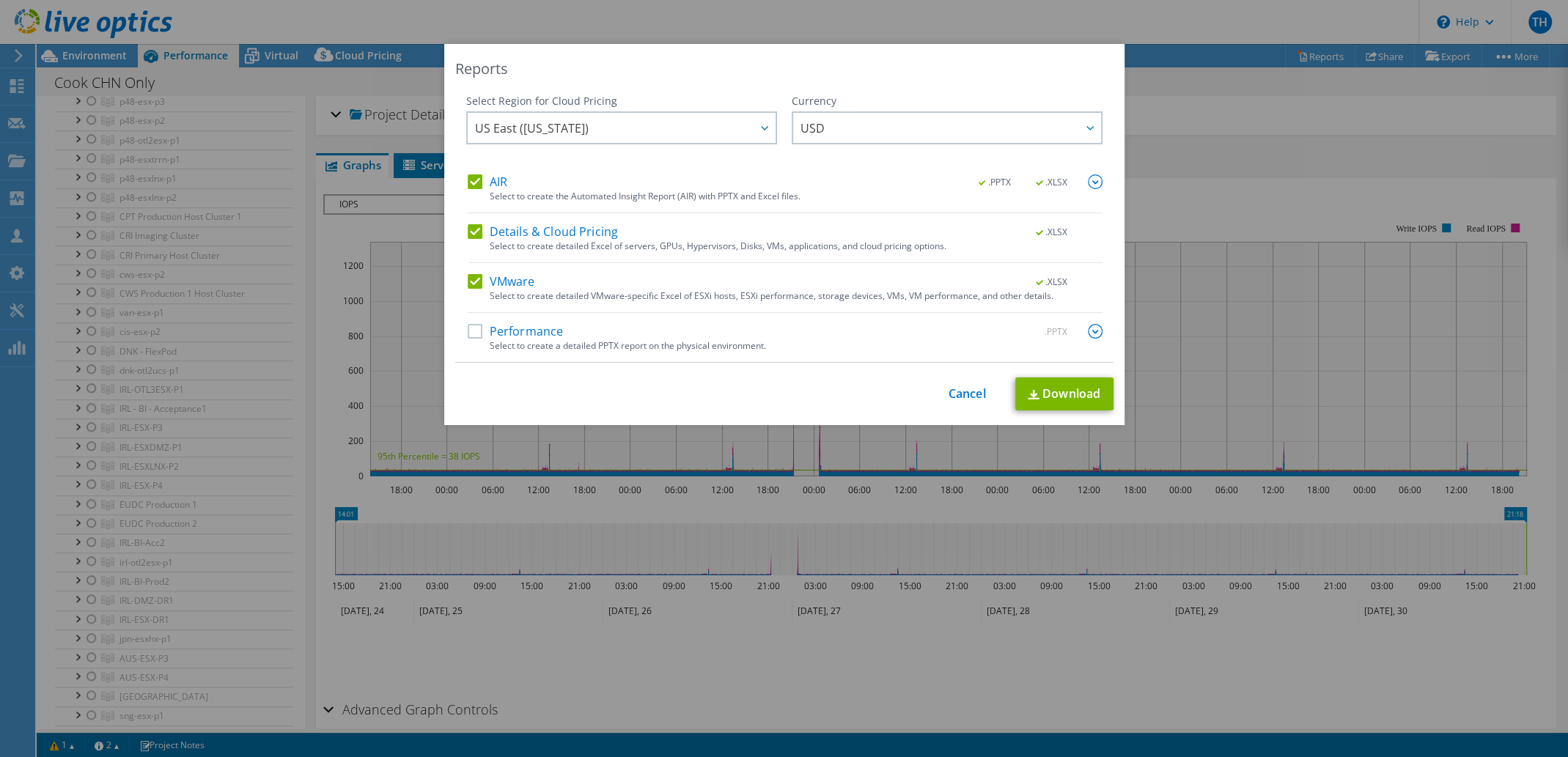
click at [1290, 120] on div "Reports Select Region for Cloud Pricing Asia Pacific ([GEOGRAPHIC_DATA]) [GEOGR…" at bounding box center [784, 378] width 1568 height 669
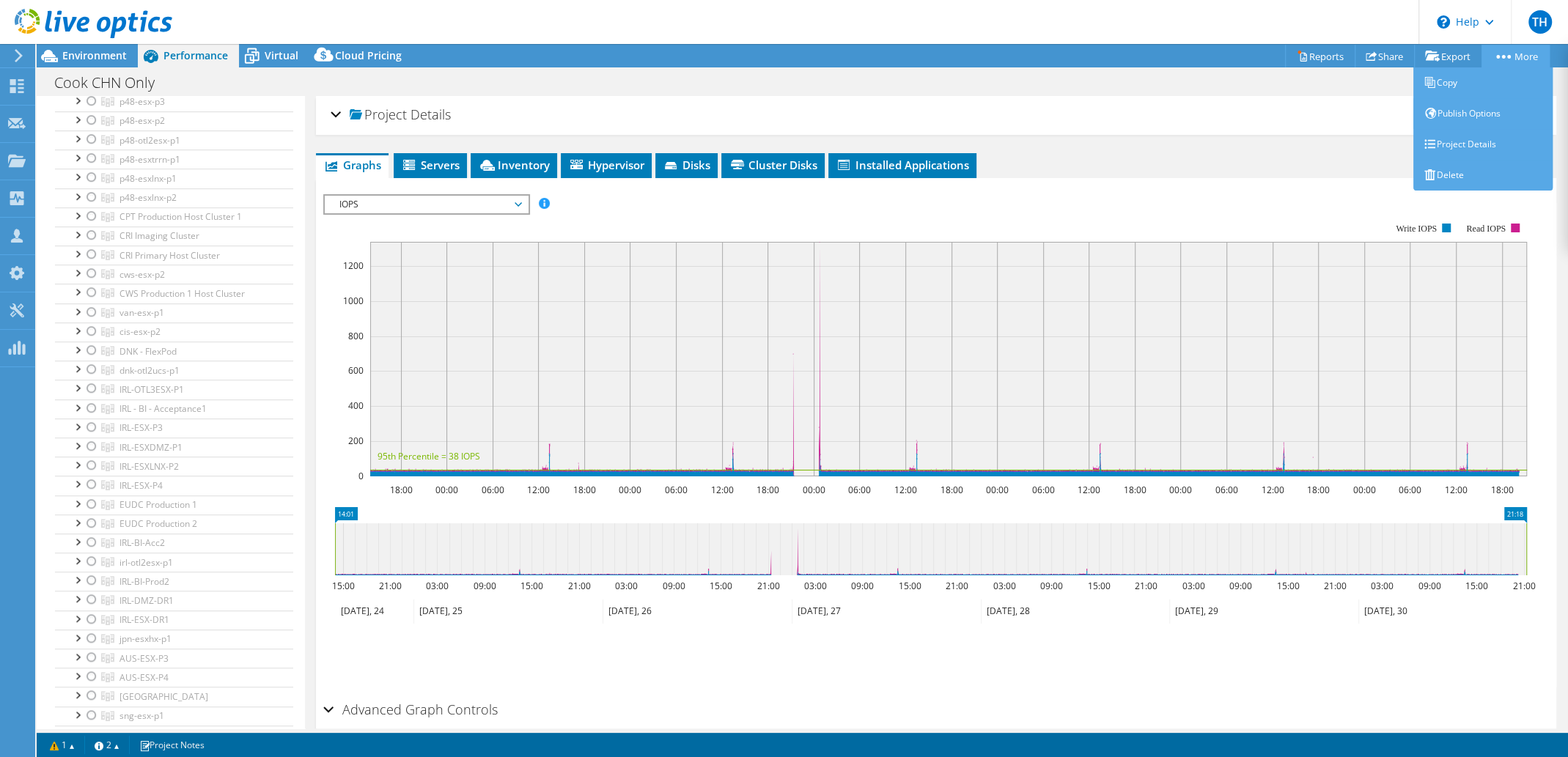
click at [1521, 52] on link "More" at bounding box center [1516, 56] width 68 height 23
click at [1459, 79] on link "Copy" at bounding box center [1483, 83] width 140 height 31
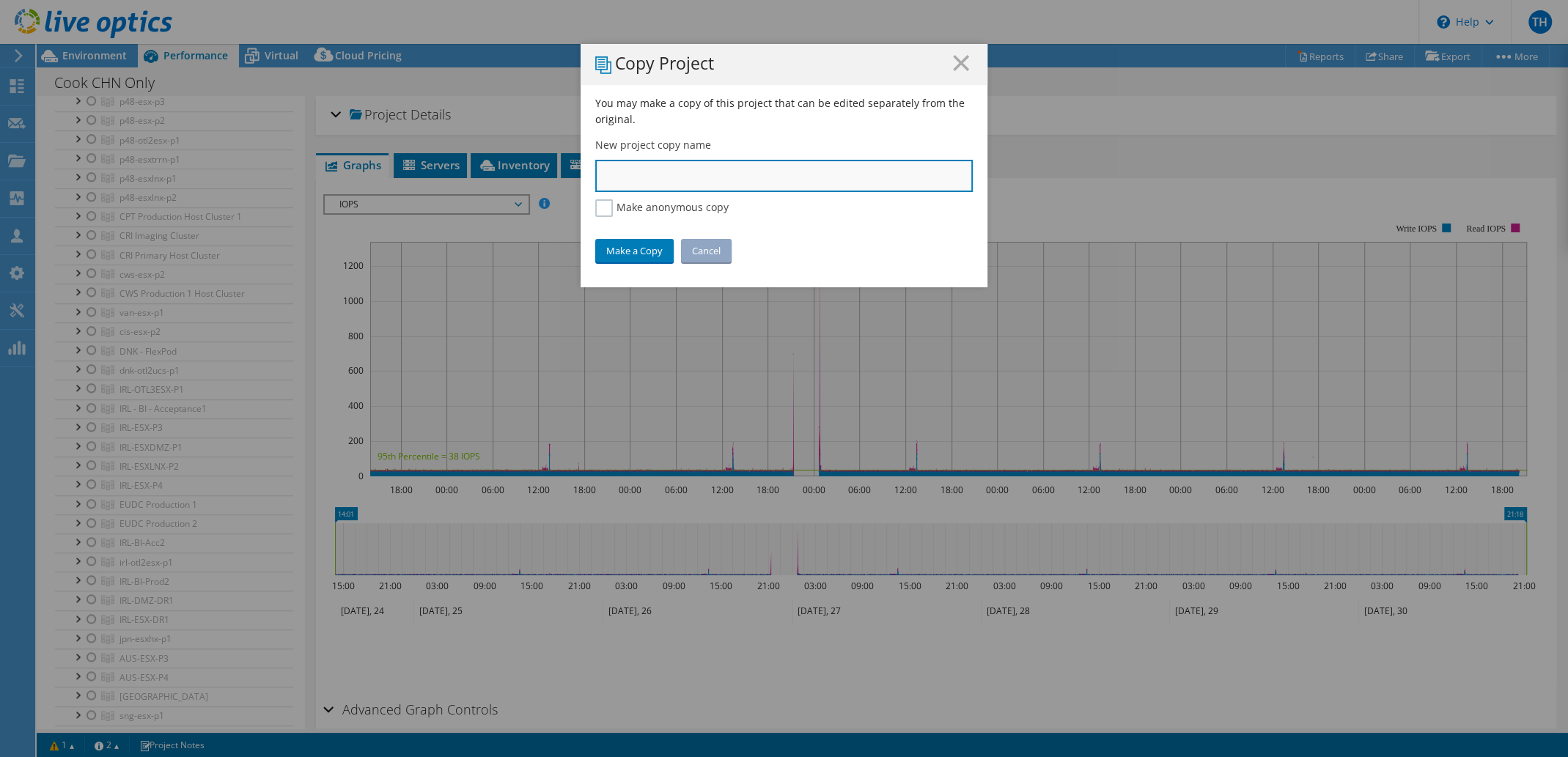
click at [689, 173] on input "text" at bounding box center [783, 176] width 377 height 32
type input "Cook KOR Only"
click at [620, 252] on link "Make a Copy" at bounding box center [634, 251] width 78 height 24
click at [959, 55] on icon at bounding box center [961, 63] width 16 height 16
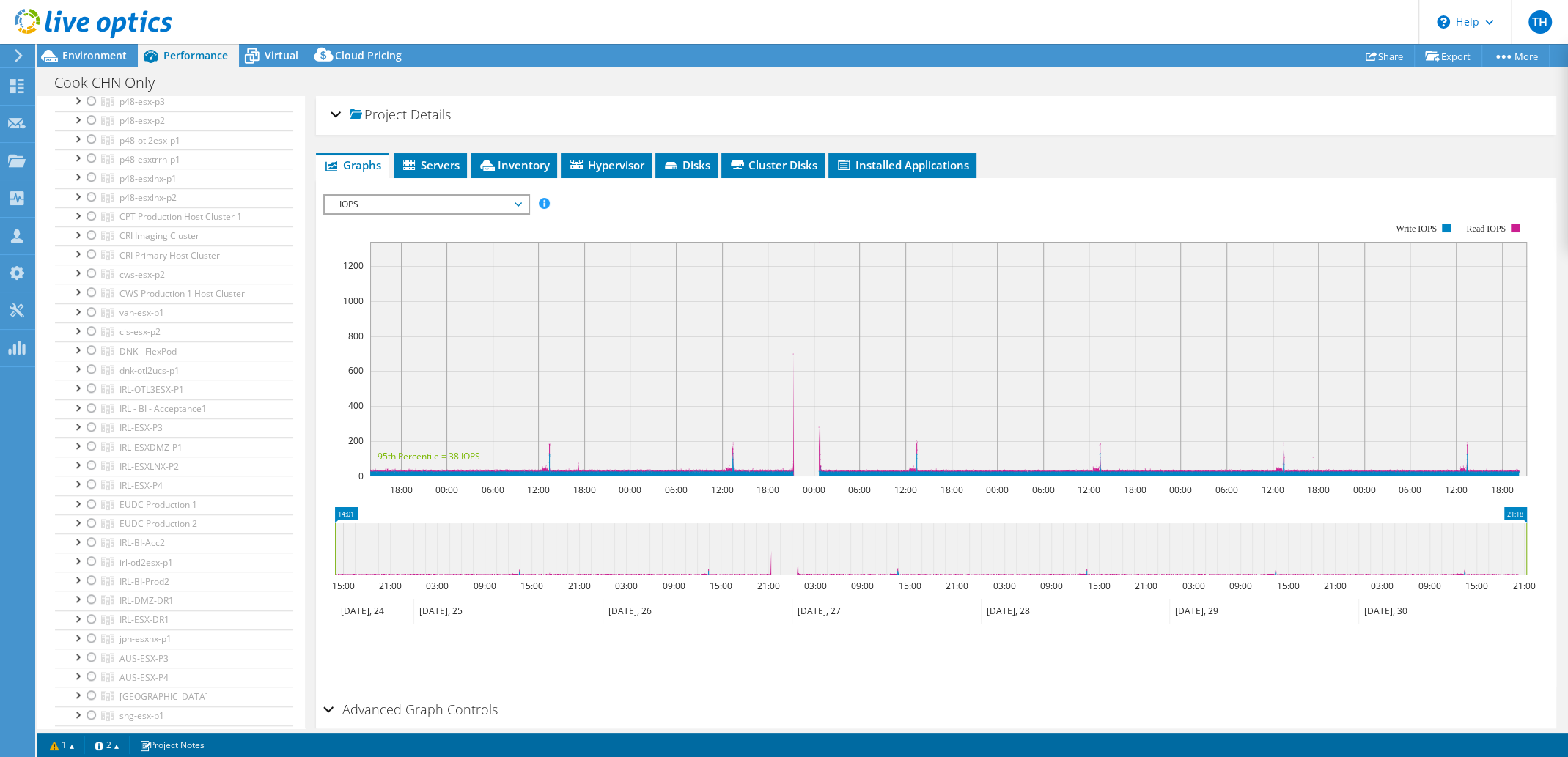
click at [89, 32] on icon at bounding box center [94, 24] width 158 height 30
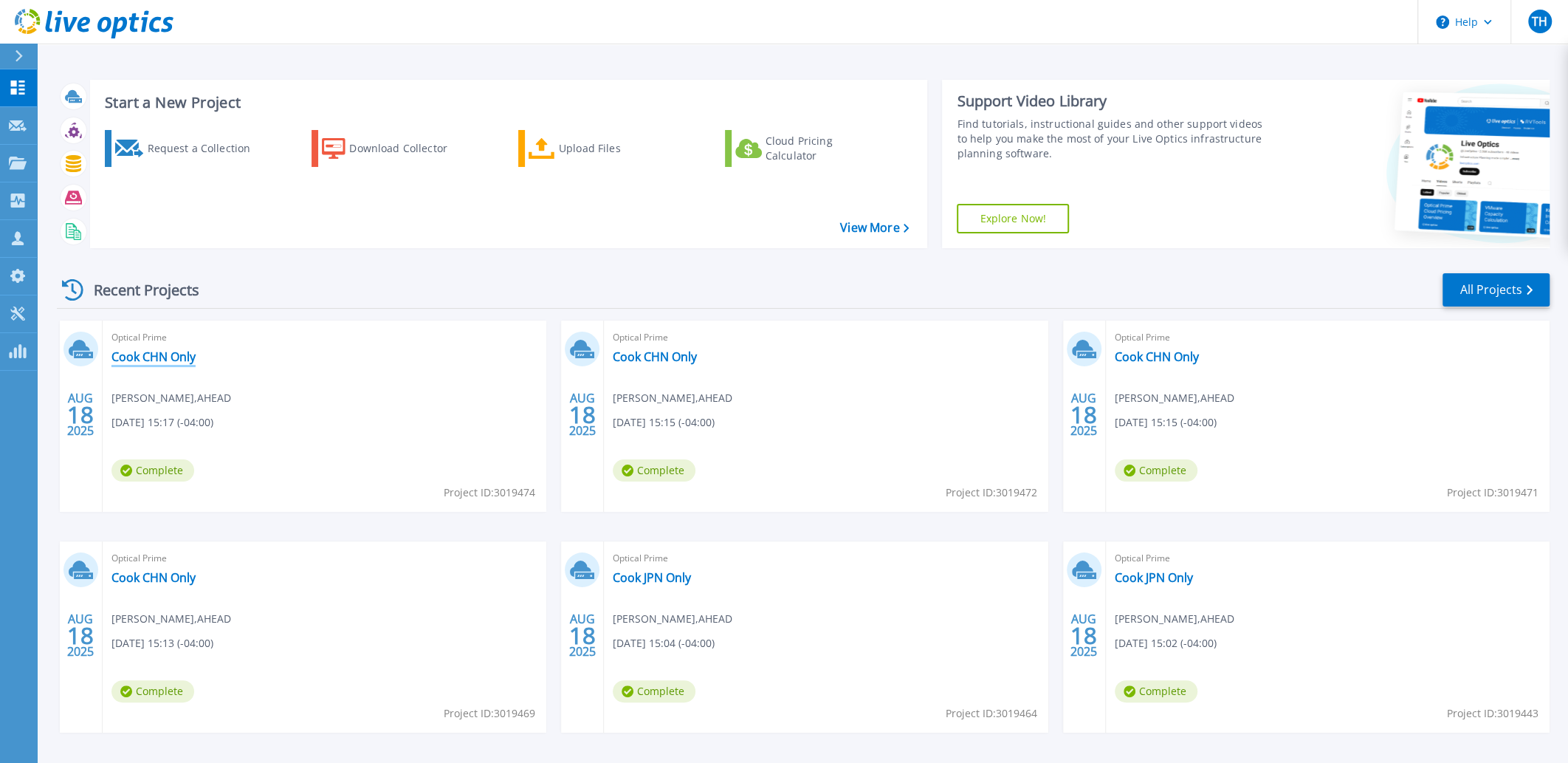
click at [169, 355] on link "Cook CHN Only" at bounding box center [153, 357] width 84 height 15
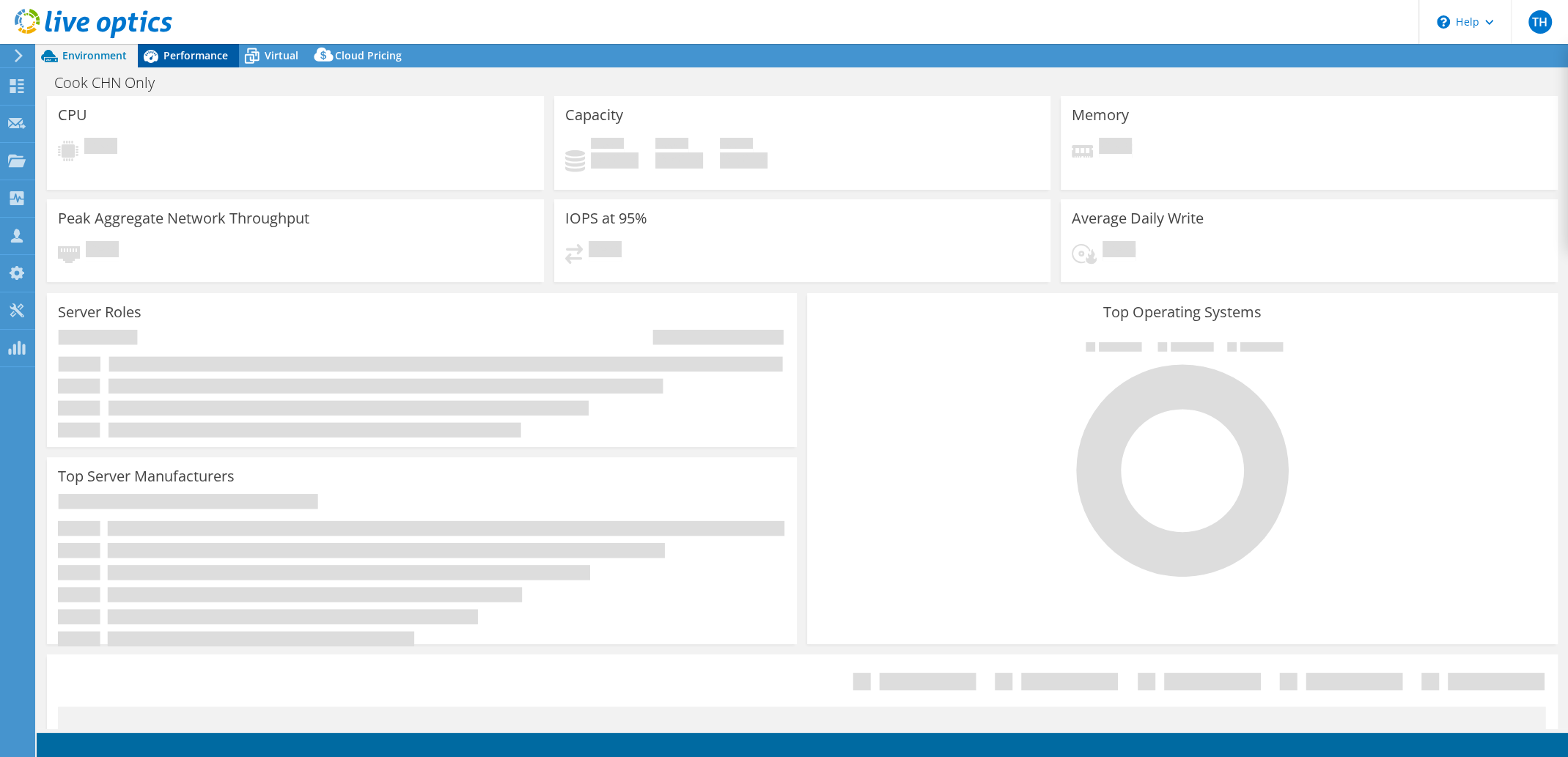
click at [190, 66] on div "Environment Performance Virtual Upgrades" at bounding box center [802, 401] width 1532 height 713
select select "USD"
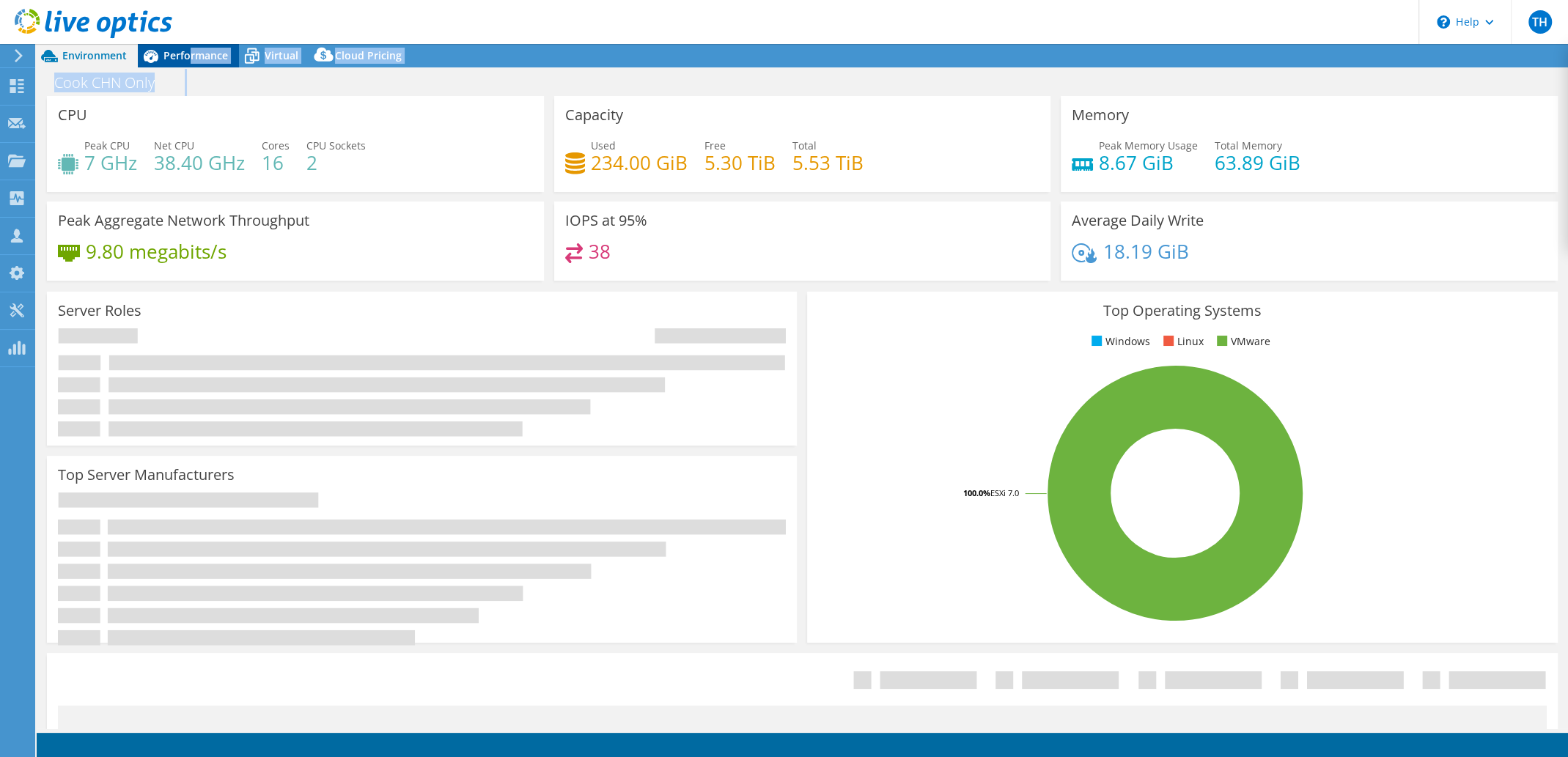
click at [188, 52] on span "Performance" at bounding box center [195, 55] width 64 height 14
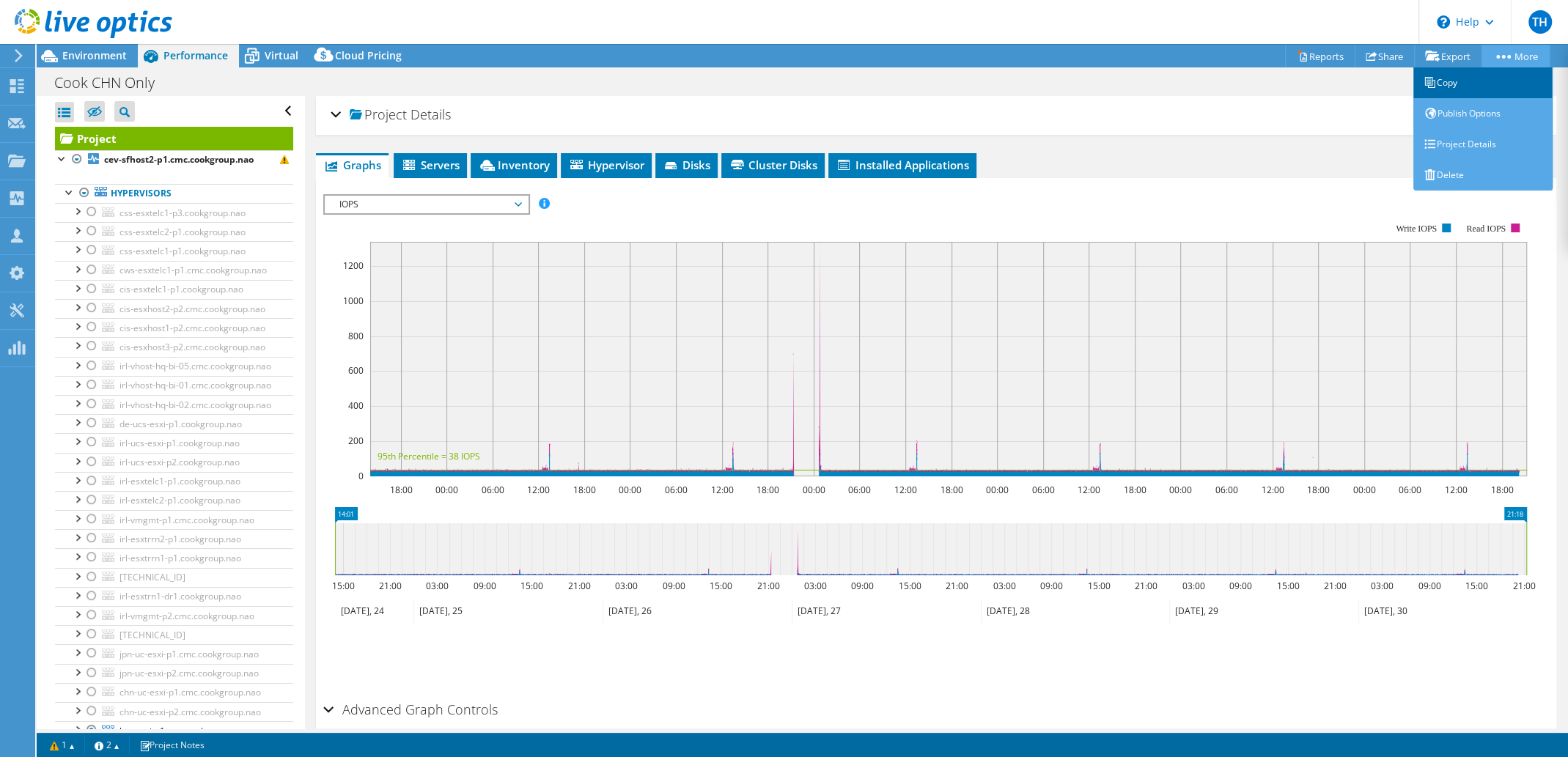
click at [1450, 89] on link "Copy" at bounding box center [1483, 83] width 140 height 31
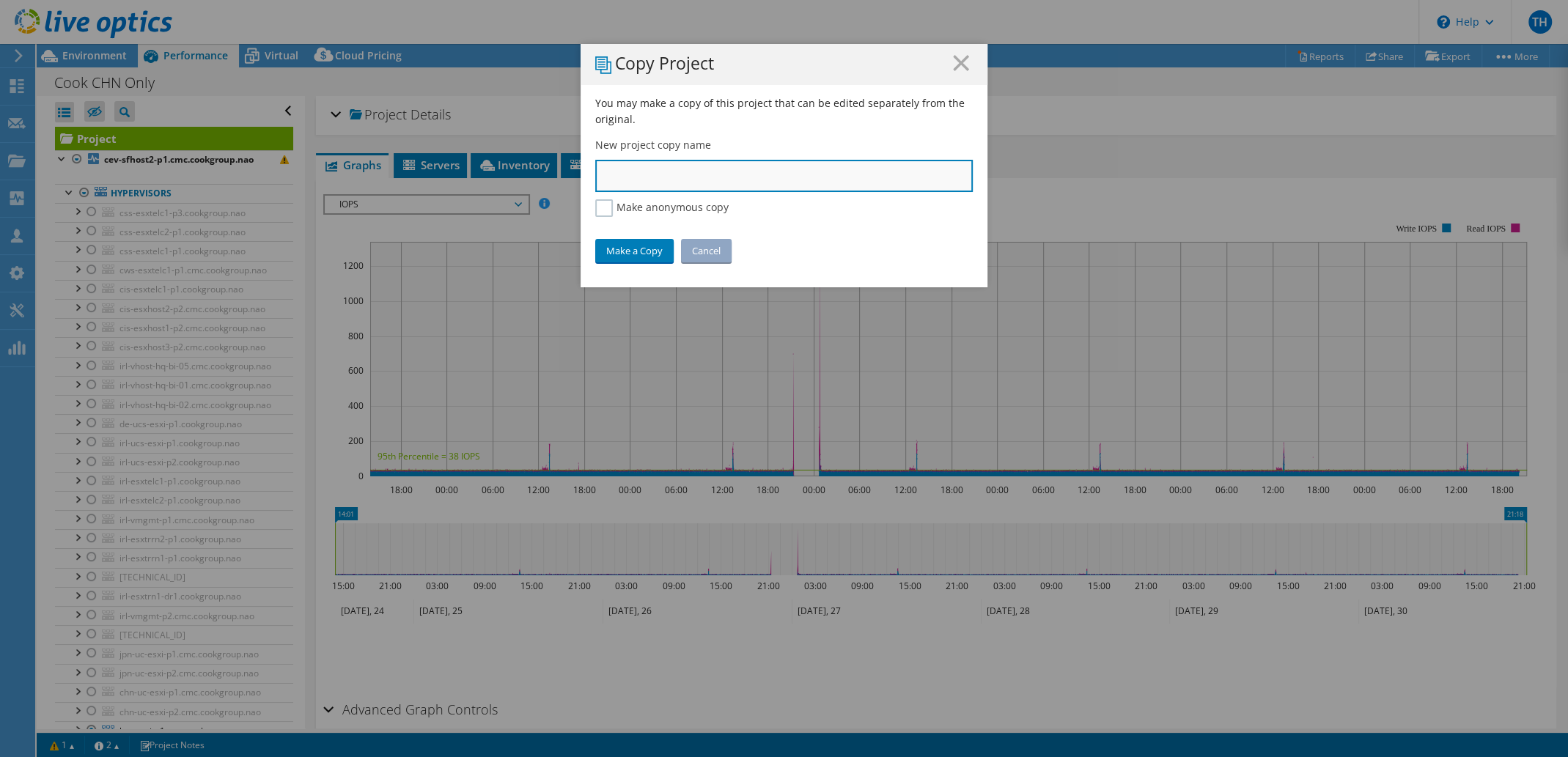
click at [663, 181] on input "text" at bounding box center [783, 176] width 377 height 32
type input "Cook KOR Only"
click at [627, 244] on link "Make a Copy" at bounding box center [634, 251] width 78 height 24
